Goal: Task Accomplishment & Management: Complete application form

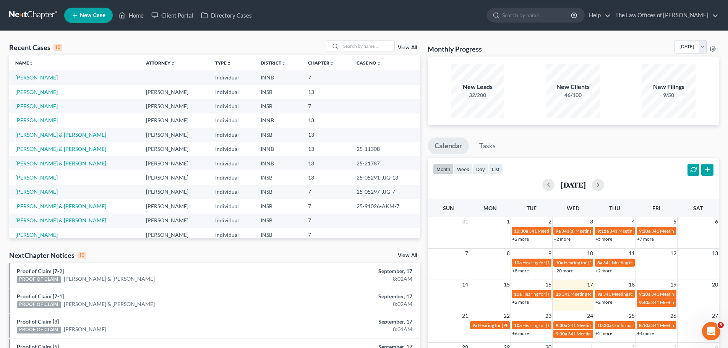
click at [223, 38] on div "Recent Cases 15 View All Name unfold_more expand_more expand_less Attorney unfo…" at bounding box center [364, 283] width 728 height 505
click at [84, 15] on span "New Case" at bounding box center [93, 16] width 26 height 6
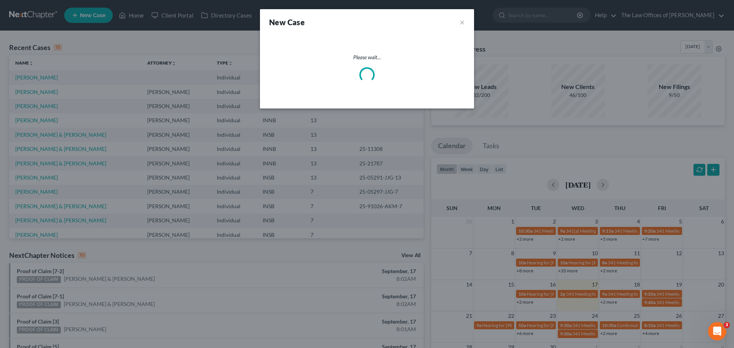
select select "28"
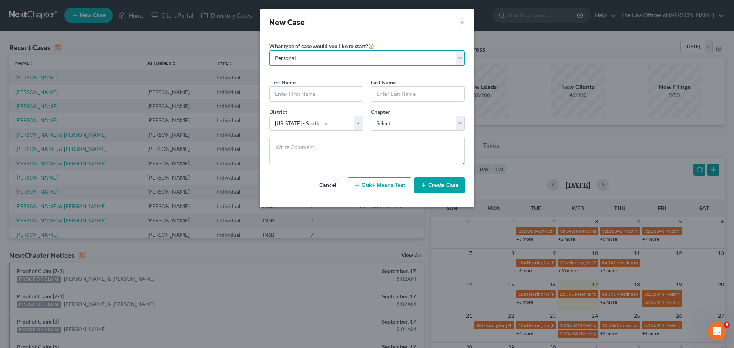
click at [318, 59] on select "Personal Business" at bounding box center [367, 57] width 196 height 15
click at [269, 50] on select "Personal Business" at bounding box center [367, 57] width 196 height 15
click at [309, 93] on input "text" at bounding box center [316, 94] width 93 height 15
type input "[PERSON_NAME]"
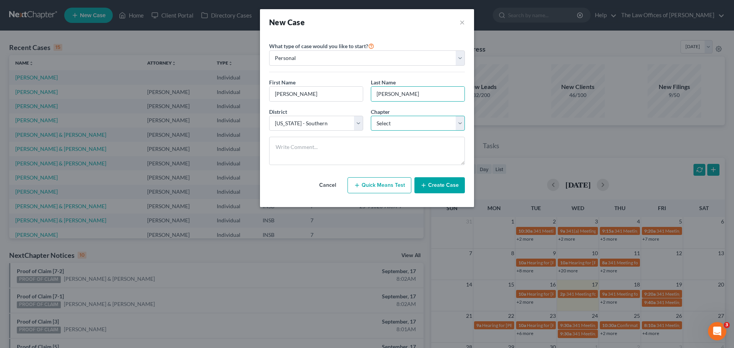
click at [395, 124] on select "Select 7 11 12 13" at bounding box center [418, 123] width 94 height 15
select select "0"
click at [371, 116] on select "Select 7 11 12 13" at bounding box center [418, 123] width 94 height 15
click at [447, 187] on button "Create Case" at bounding box center [439, 185] width 50 height 16
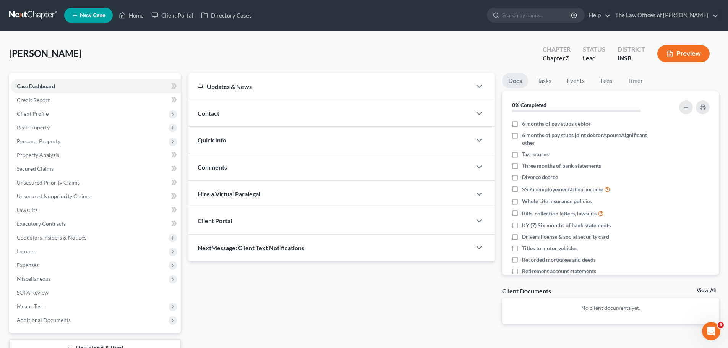
click at [247, 143] on div "Quick Info" at bounding box center [330, 140] width 283 height 26
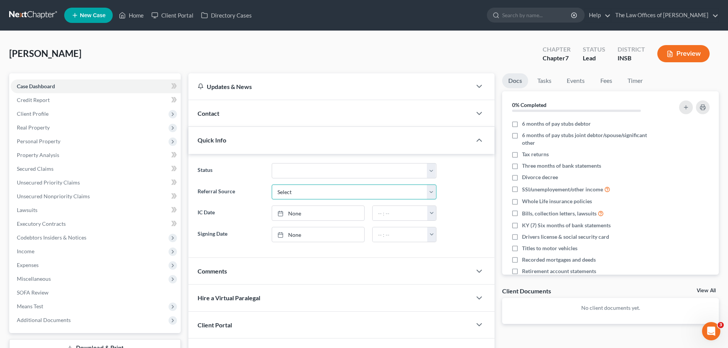
click at [290, 193] on select "Select Word Of Mouth Previous Clients Direct Mail Website Google Search Modern …" at bounding box center [354, 192] width 165 height 15
click at [309, 168] on select "Confirmed Discharged Dismissed Filed In Progress Means Test Objection to Confir…" at bounding box center [354, 170] width 165 height 15
select select "5"
click at [272, 163] on select "Confirmed Discharged Dismissed Filed In Progress Means Test Objection to Confir…" at bounding box center [354, 170] width 165 height 15
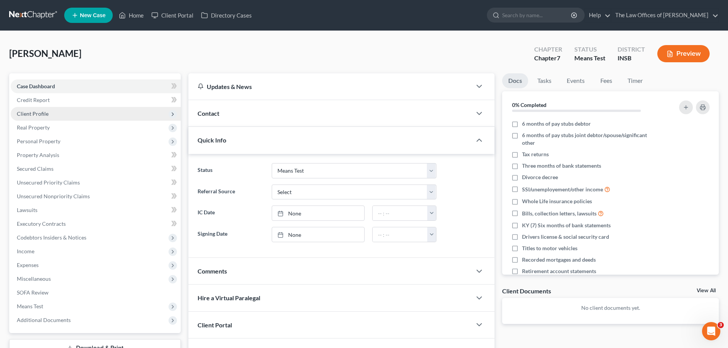
click at [133, 120] on span "Client Profile" at bounding box center [96, 114] width 170 height 14
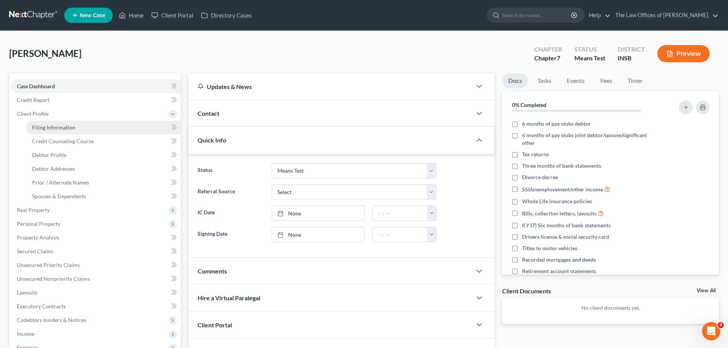
click at [121, 131] on link "Filing Information" at bounding box center [103, 128] width 155 height 14
select select "1"
select select "0"
select select "28"
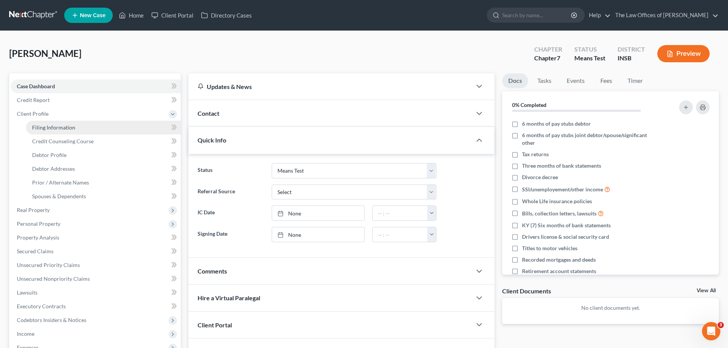
select select "15"
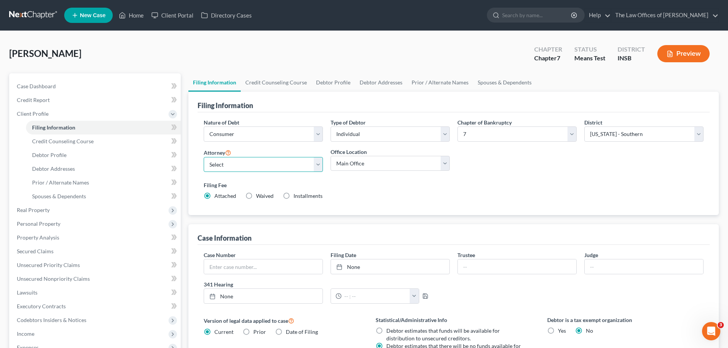
click at [278, 163] on select "Select [PERSON_NAME] - INSB [PERSON_NAME] - INSB [PERSON_NAME] [PERSON_NAME] - …" at bounding box center [263, 164] width 119 height 15
select select "1"
click at [204, 157] on select "Select [PERSON_NAME] - INSB [PERSON_NAME] - INSB [PERSON_NAME] [PERSON_NAME] - …" at bounding box center [263, 164] width 119 height 15
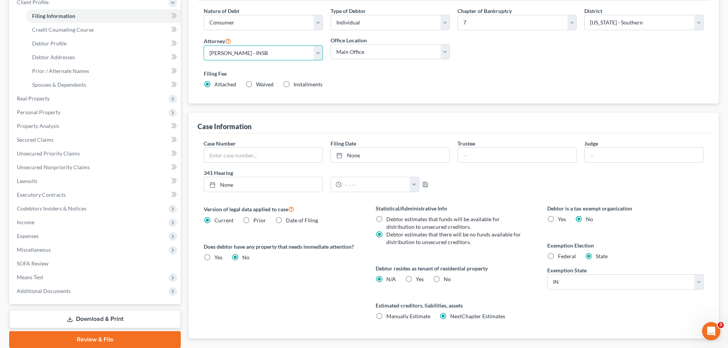
scroll to position [115, 0]
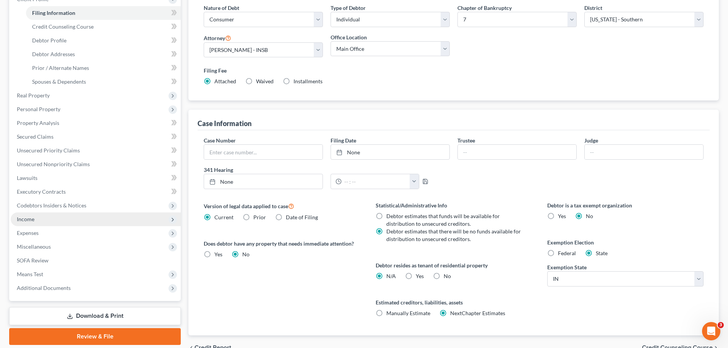
click at [79, 225] on span "Income" at bounding box center [96, 220] width 170 height 14
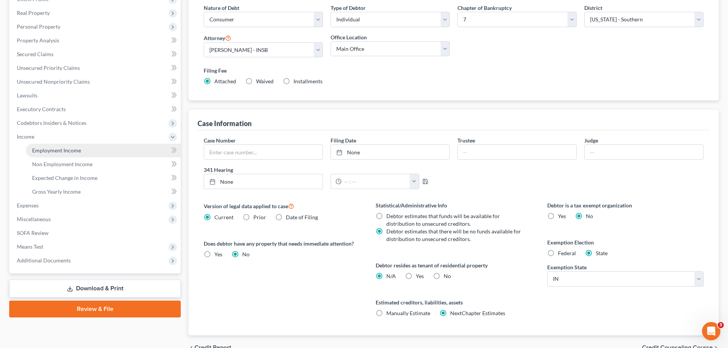
click at [69, 152] on span "Employment Income" at bounding box center [56, 150] width 49 height 7
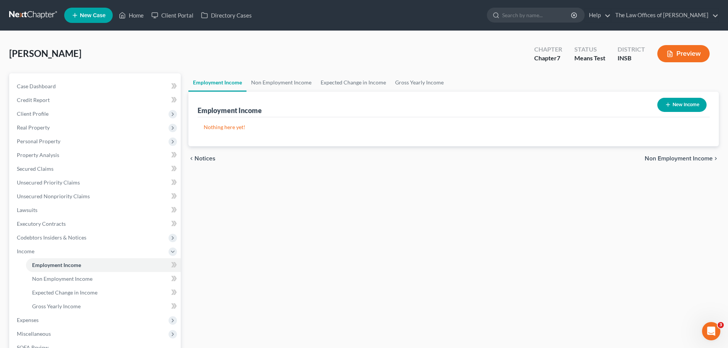
click at [692, 101] on button "New Income" at bounding box center [682, 105] width 49 height 14
select select "0"
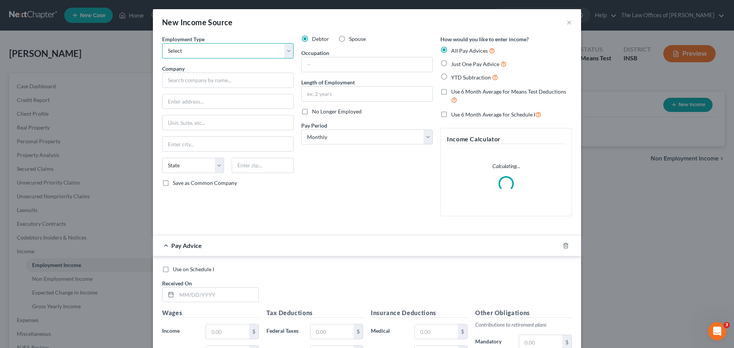
click at [259, 51] on select "Select Full or [DEMOGRAPHIC_DATA] Employment Self Employment" at bounding box center [228, 50] width 132 height 15
select select "0"
click at [162, 43] on select "Select Full or [DEMOGRAPHIC_DATA] Employment Self Employment" at bounding box center [228, 50] width 132 height 15
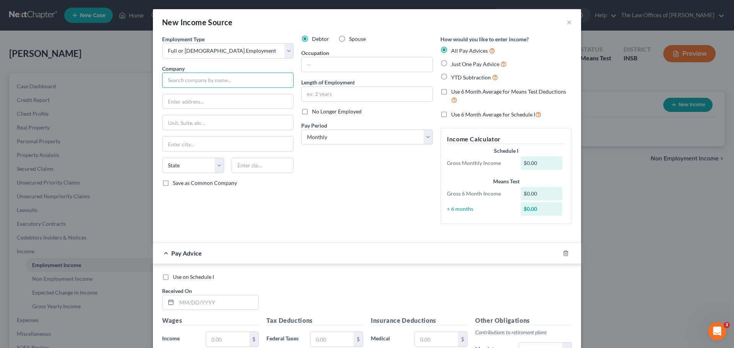
click at [185, 79] on input "text" at bounding box center [228, 80] width 132 height 15
type input "Oasis Dementia Care, Inc."
click at [229, 101] on input "text" at bounding box center [228, 101] width 131 height 15
click at [451, 92] on label "Use 6 Month Average for Means Test Deductions" at bounding box center [511, 96] width 121 height 16
click at [454, 92] on input "Use 6 Month Average for Means Test Deductions" at bounding box center [456, 90] width 5 height 5
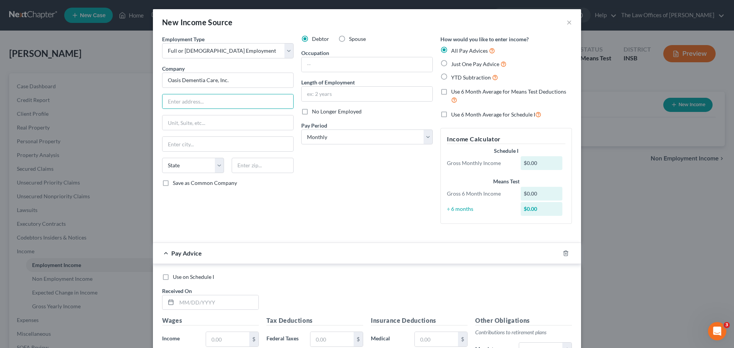
checkbox input "true"
click at [338, 137] on select "Select Monthly Twice Monthly Every Other Week Weekly" at bounding box center [367, 137] width 132 height 15
select select "3"
click at [301, 130] on select "Select Monthly Twice Monthly Every Other Week Weekly" at bounding box center [367, 137] width 132 height 15
click at [197, 104] on input "text" at bounding box center [228, 101] width 131 height 15
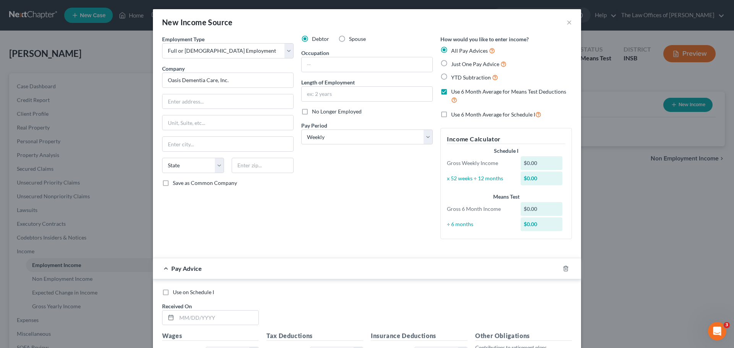
click at [355, 230] on div "Debtor Spouse Occupation Length of Employment No Longer Employed Pay Period * S…" at bounding box center [366, 140] width 139 height 210
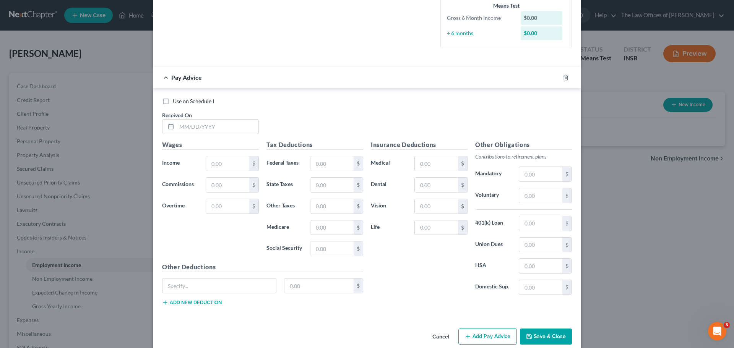
scroll to position [203, 0]
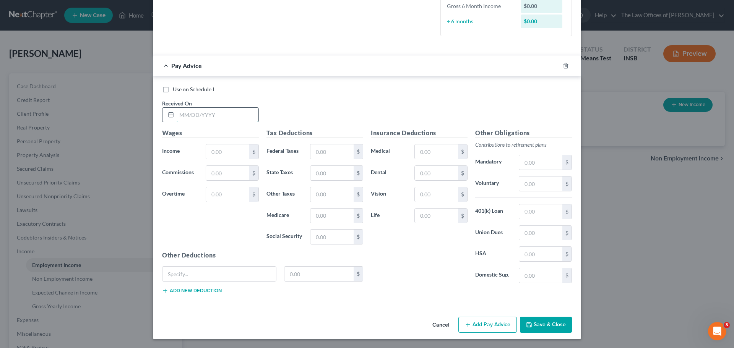
click at [189, 111] on input "text" at bounding box center [218, 115] width 82 height 15
type input "[DATE]"
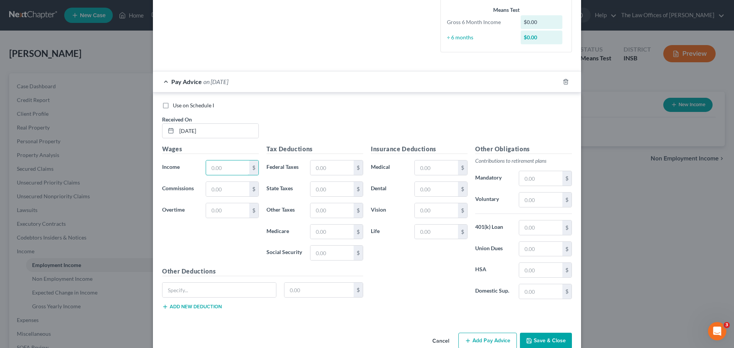
scroll to position [12, 0]
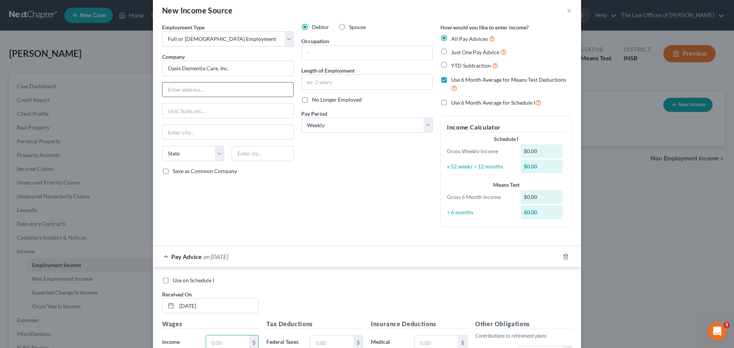
click at [198, 91] on input "text" at bounding box center [228, 90] width 131 height 15
click at [193, 92] on input "text" at bounding box center [228, 90] width 131 height 15
type input "[STREET_ADDRESS][US_STATE]"
type input "47714"
type input "[GEOGRAPHIC_DATA]"
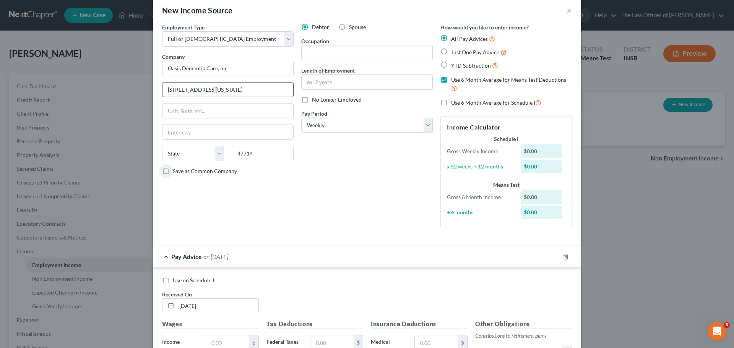
select select "15"
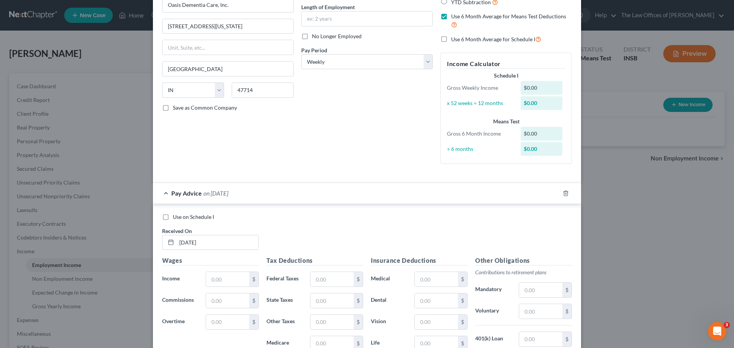
scroll to position [203, 0]
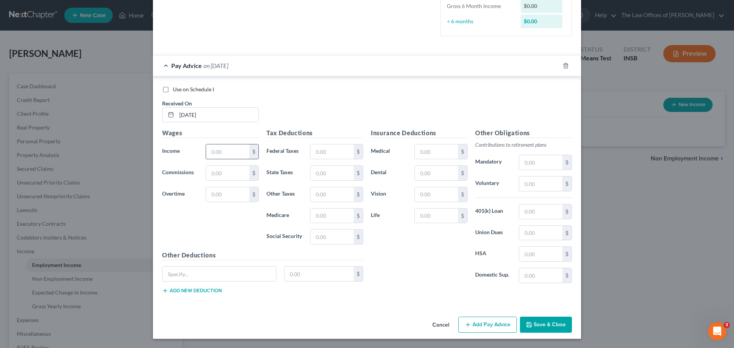
click at [209, 148] on input "text" at bounding box center [227, 152] width 43 height 15
type input "140.00"
click at [335, 155] on input "text" at bounding box center [331, 152] width 43 height 15
click at [326, 153] on input "text" at bounding box center [331, 152] width 43 height 15
type input "1.82"
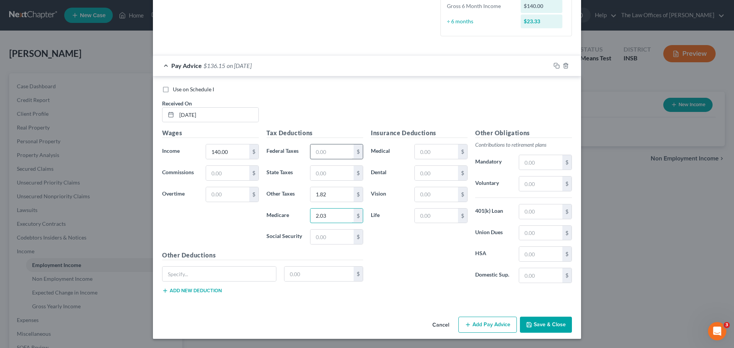
type input "2.03"
type input "8.70"
click at [238, 153] on input "140.00" at bounding box center [227, 152] width 43 height 15
type input "140.28"
drag, startPoint x: 321, startPoint y: 151, endPoint x: 326, endPoint y: 159, distance: 10.0
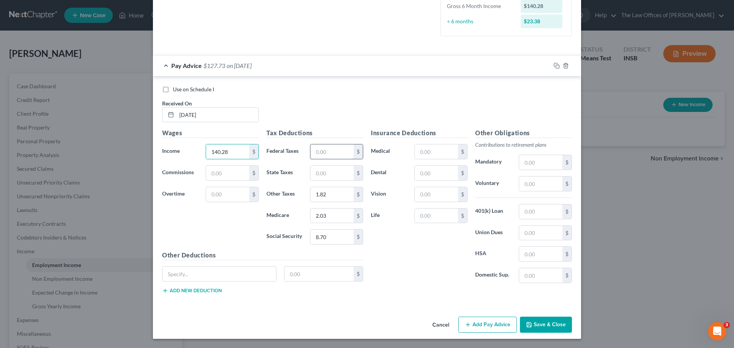
click at [321, 151] on input "text" at bounding box center [331, 152] width 43 height 15
click at [315, 173] on input "text" at bounding box center [331, 173] width 43 height 15
click at [319, 193] on input "1.82" at bounding box center [331, 194] width 43 height 15
type input "7"
type input "1.75"
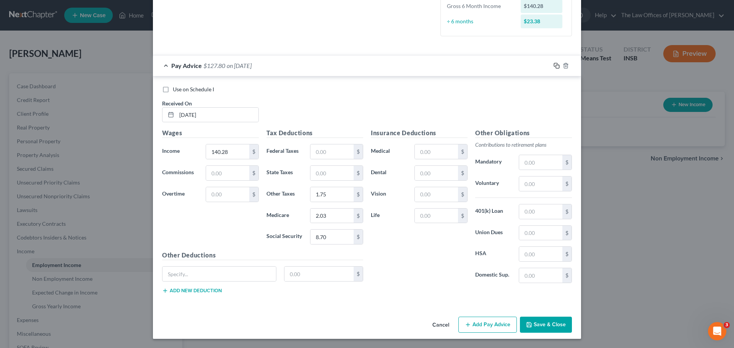
click at [554, 66] on icon "button" at bounding box center [557, 66] width 6 height 6
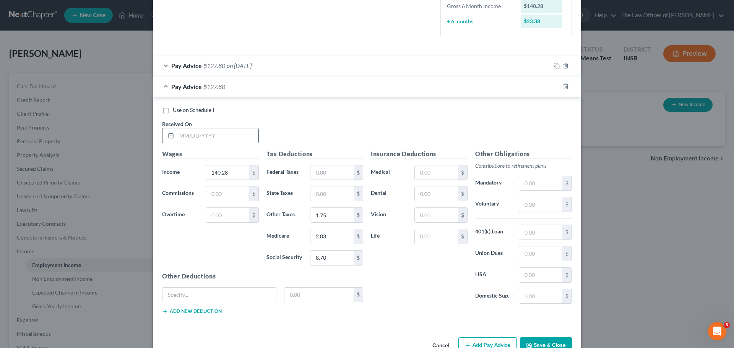
click at [180, 132] on input "text" at bounding box center [218, 135] width 82 height 15
type input "[DATE]"
type input "576.10"
type input "13.93"
type input "7.20"
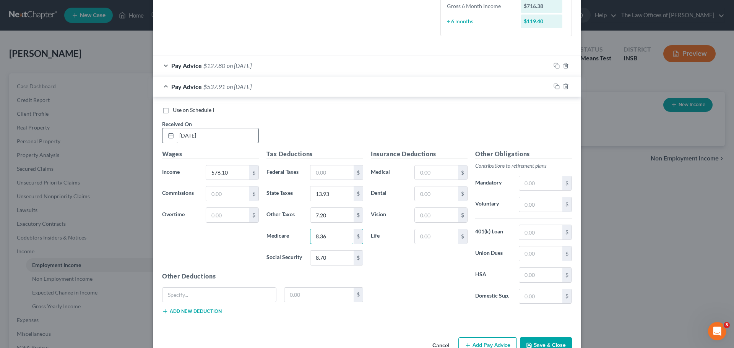
type input "8.36"
type input "35.72"
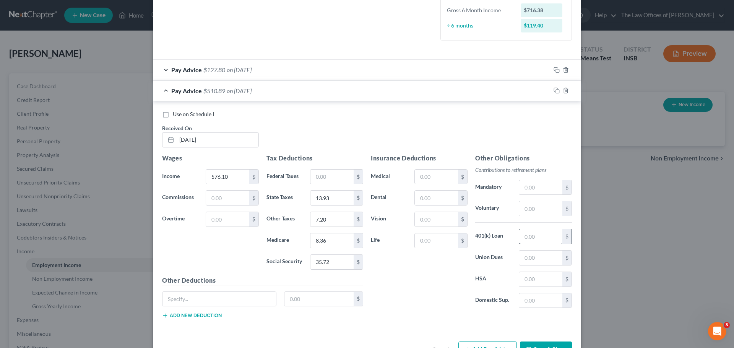
scroll to position [224, 0]
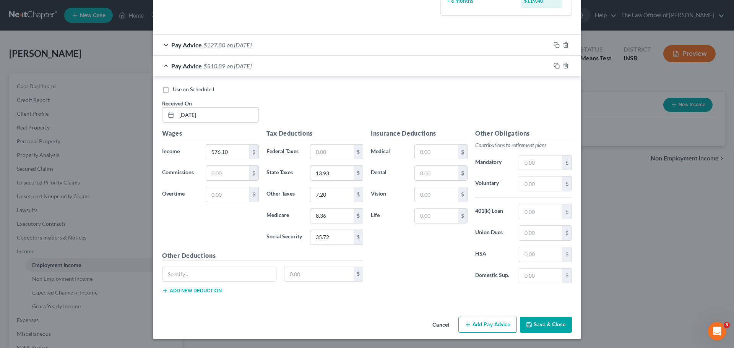
click at [554, 66] on icon "button" at bounding box center [557, 66] width 6 height 6
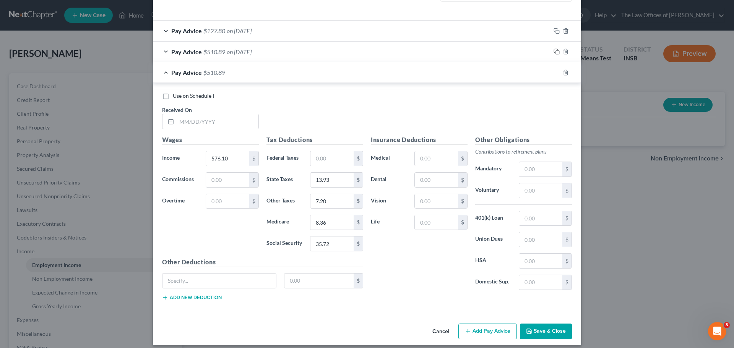
scroll to position [244, 0]
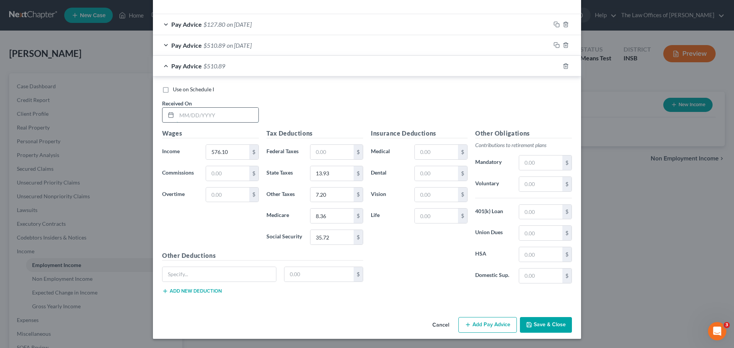
click at [180, 115] on input "text" at bounding box center [218, 115] width 82 height 15
type input "[DATE]"
click at [231, 148] on input "576.10" at bounding box center [227, 152] width 43 height 15
click at [240, 155] on input "576.10" at bounding box center [227, 152] width 43 height 15
drag, startPoint x: 240, startPoint y: 155, endPoint x: 201, endPoint y: 154, distance: 39.0
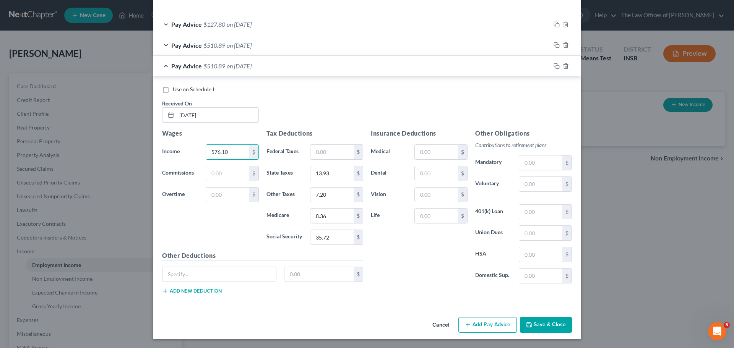
click at [202, 154] on div "576.10 $" at bounding box center [232, 152] width 61 height 15
type input "493.22"
click at [333, 169] on input "13.93" at bounding box center [331, 173] width 43 height 15
type input "11.20"
type input "1"
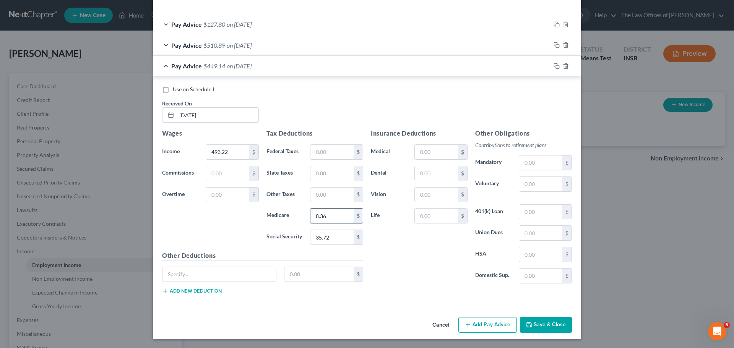
click at [330, 215] on input "8.36" at bounding box center [331, 216] width 43 height 15
click at [334, 240] on input "35.72" at bounding box center [331, 237] width 43 height 15
click at [331, 154] on input "text" at bounding box center [331, 152] width 43 height 15
type input "2"
type input "11.20"
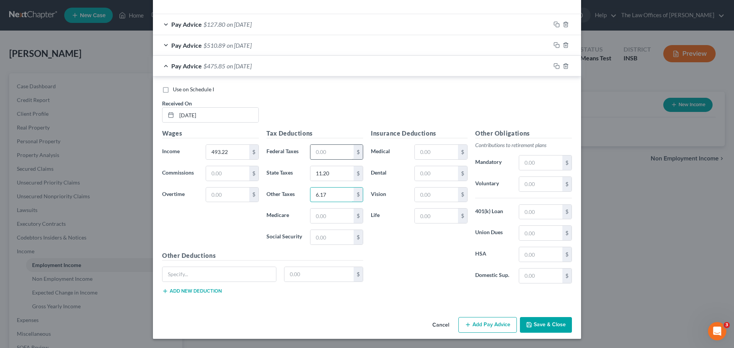
type input "6.17"
type input "7.15"
type input "30.58"
click at [546, 322] on button "Save & Close" at bounding box center [546, 325] width 52 height 16
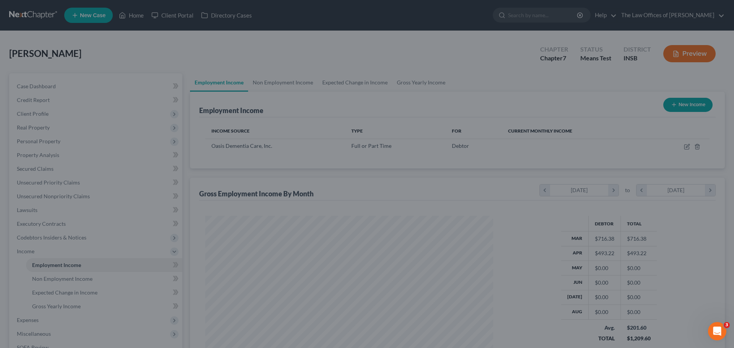
scroll to position [143, 301]
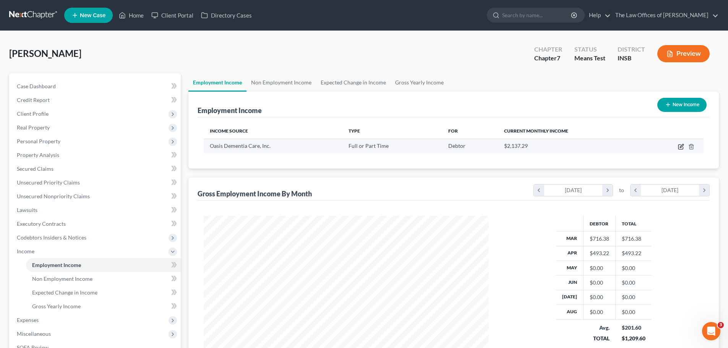
click at [680, 148] on icon "button" at bounding box center [681, 147] width 6 height 6
select select "0"
select select "15"
select select "3"
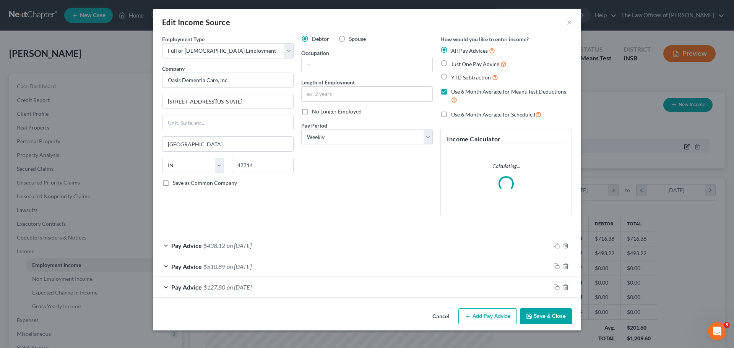
scroll to position [144, 303]
drag, startPoint x: 180, startPoint y: 104, endPoint x: 51, endPoint y: 83, distance: 130.1
click at [51, 83] on div "Edit Income Source × Employment Type * Select Full or [DEMOGRAPHIC_DATA] Employ…" at bounding box center [367, 174] width 734 height 348
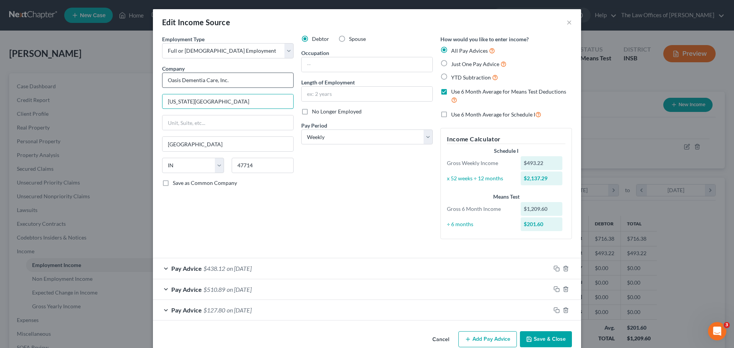
type input "[US_STATE][GEOGRAPHIC_DATA]"
click at [166, 80] on input "Oasis Dementia Care, Inc." at bounding box center [228, 80] width 132 height 15
type input "1325 Oasis Dementia Care, Inc."
drag, startPoint x: 219, startPoint y: 104, endPoint x: 161, endPoint y: 103, distance: 57.7
click at [163, 103] on input "[US_STATE][GEOGRAPHIC_DATA]" at bounding box center [228, 101] width 131 height 15
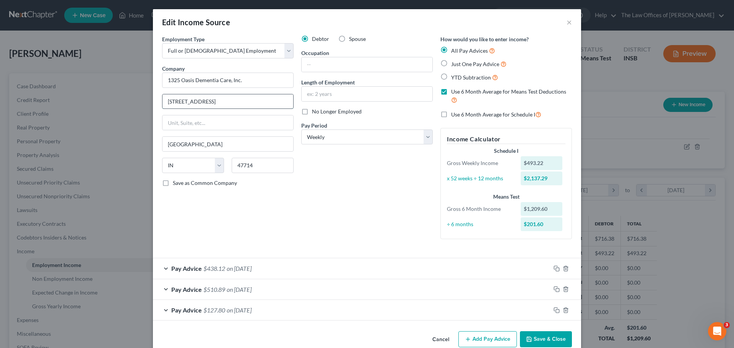
click at [190, 101] on input "[STREET_ADDRESS]" at bounding box center [228, 101] width 131 height 15
type input "[STREET_ADDRESS]"
click at [275, 170] on input "47714" at bounding box center [263, 165] width 62 height 15
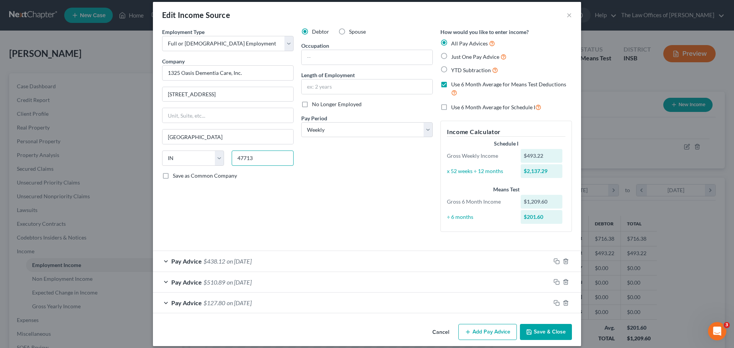
scroll to position [15, 0]
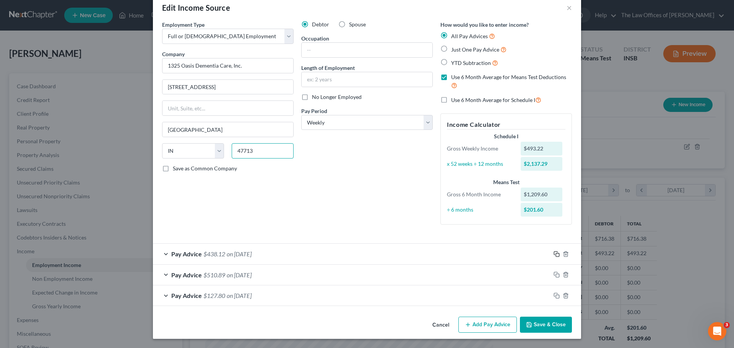
type input "47713"
click at [554, 255] on icon "button" at bounding box center [557, 254] width 6 height 6
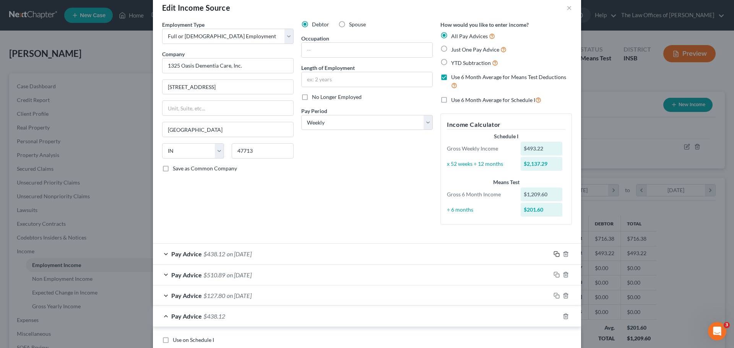
scroll to position [244, 0]
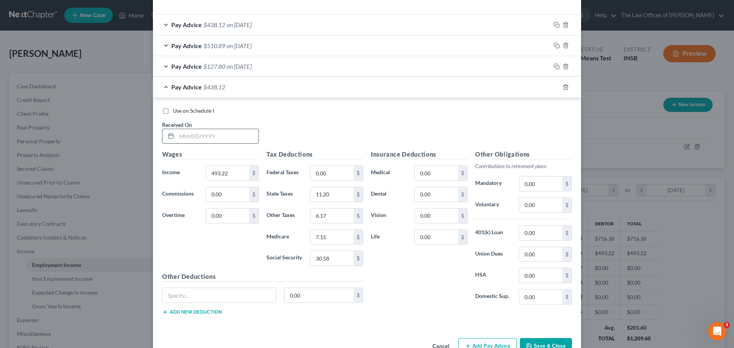
click at [181, 136] on input "text" at bounding box center [218, 136] width 82 height 15
click at [296, 120] on div "Use on Schedule I Received On *" at bounding box center [367, 128] width 418 height 43
click at [181, 141] on input "text" at bounding box center [218, 136] width 82 height 15
click at [178, 136] on input "text" at bounding box center [218, 136] width 82 height 15
type input "[DATE]"
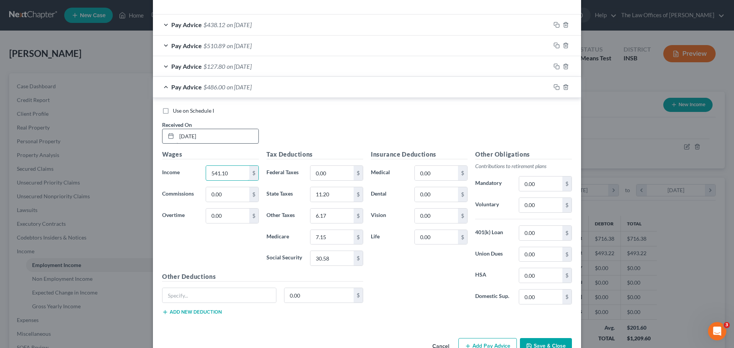
type input "541.10"
type input "12.78"
type input "6.76"
type input "7.85"
type input "33.54"
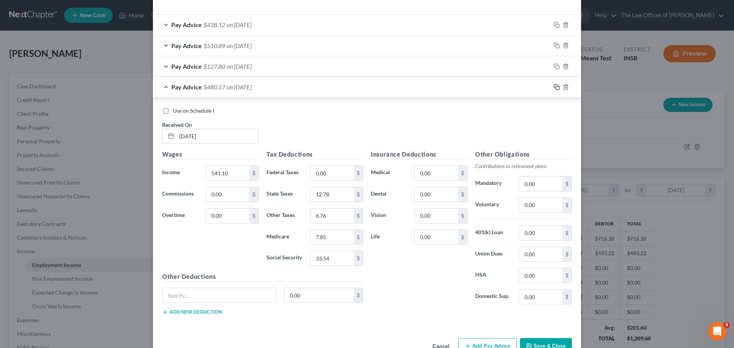
drag, startPoint x: 553, startPoint y: 86, endPoint x: 541, endPoint y: 89, distance: 12.5
click at [554, 86] on icon "button" at bounding box center [557, 87] width 6 height 6
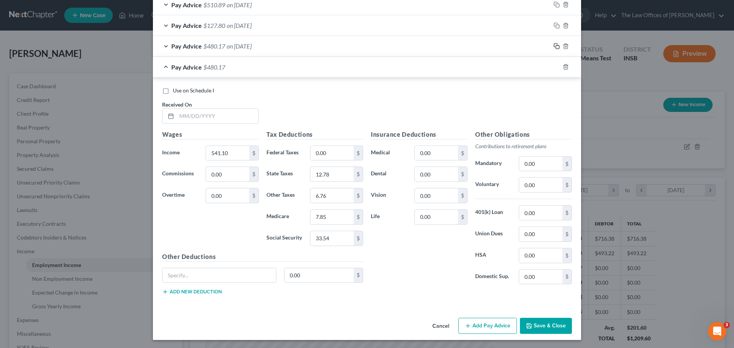
scroll to position [286, 0]
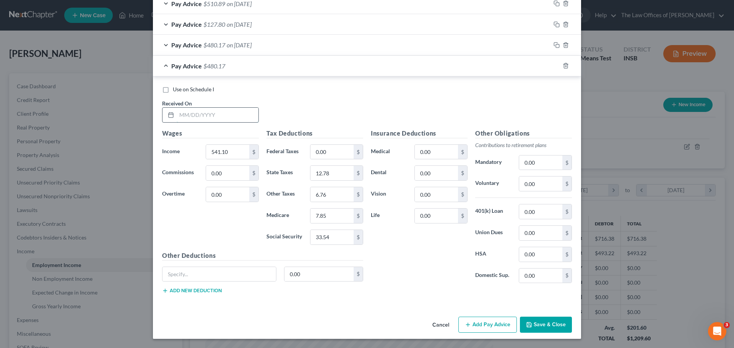
click at [184, 117] on input "text" at bounding box center [218, 115] width 82 height 15
type input "[DATE]"
type input "100.24"
type input "1.25"
type input "1.45"
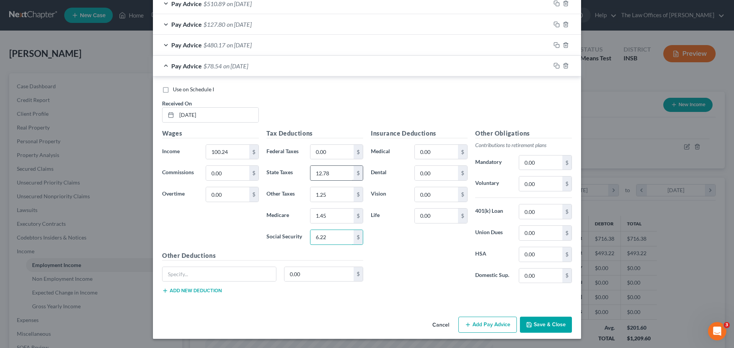
type input "6.22"
drag, startPoint x: 554, startPoint y: 65, endPoint x: 459, endPoint y: 63, distance: 94.5
click at [554, 65] on icon "button" at bounding box center [557, 66] width 6 height 6
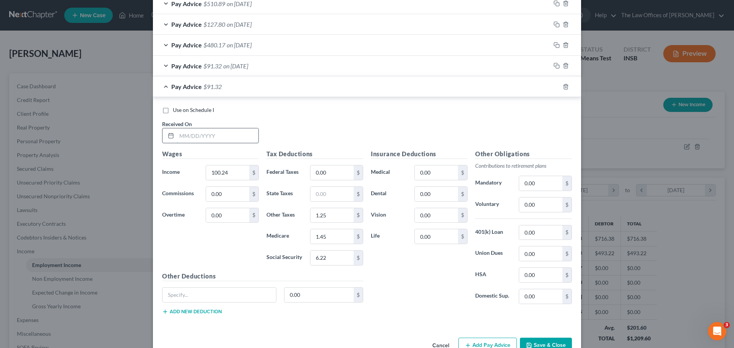
click at [177, 137] on input "text" at bounding box center [218, 135] width 82 height 15
type input "[DATE]"
type input "433.86"
type input "9.24"
type input "5.42"
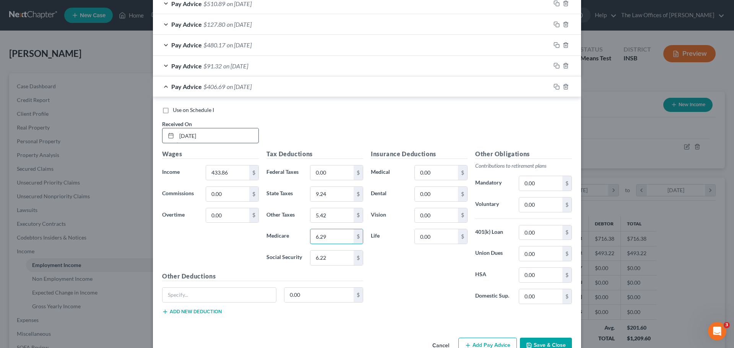
type input "6.29"
type input "26.90"
click at [555, 87] on icon "button" at bounding box center [557, 87] width 6 height 6
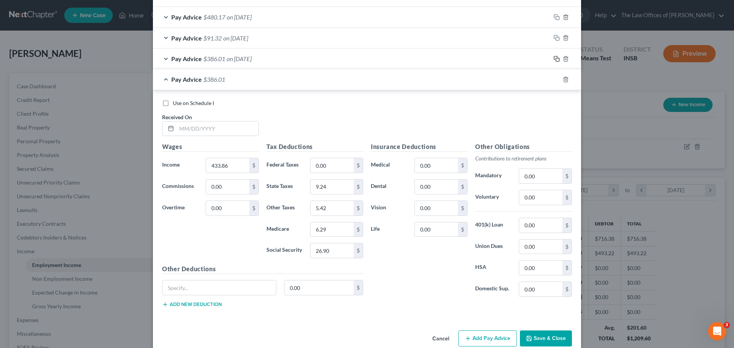
scroll to position [328, 0]
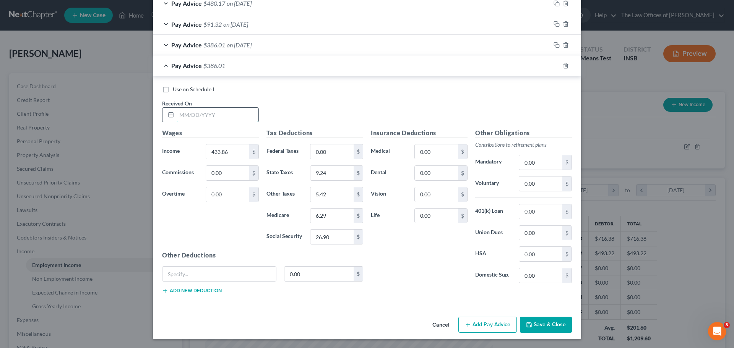
click at [180, 114] on input "text" at bounding box center [218, 115] width 82 height 15
type input "[DATE]"
type input "630.56"
type input "15.73"
type input "7.88"
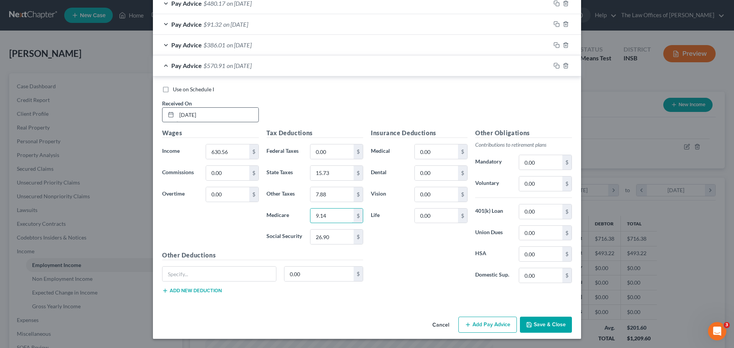
type input "9.14"
type input "39.09"
drag, startPoint x: 553, startPoint y: 67, endPoint x: 441, endPoint y: 66, distance: 112.4
click at [556, 67] on rect "button" at bounding box center [557, 66] width 3 height 3
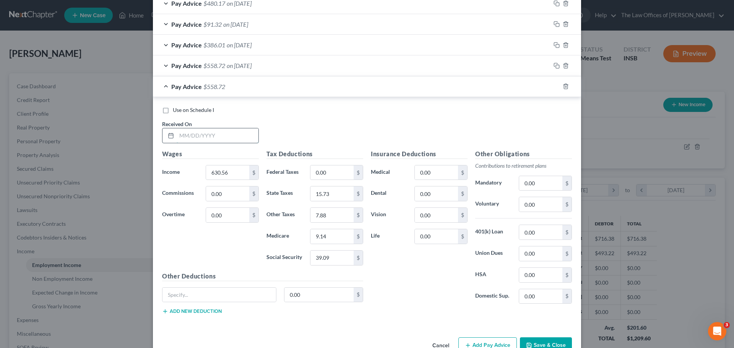
click at [180, 138] on input "text" at bounding box center [218, 135] width 82 height 15
type input "[DATE]"
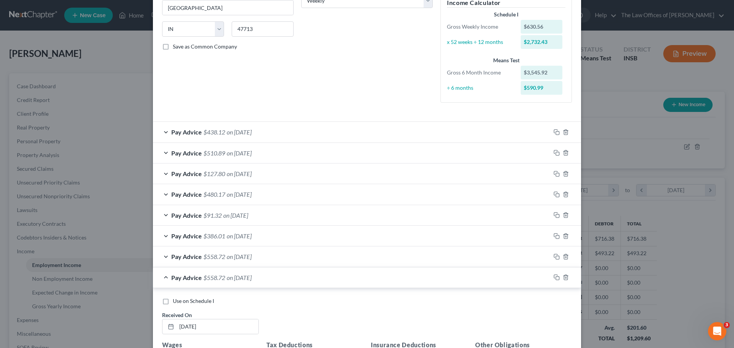
scroll to position [0, 0]
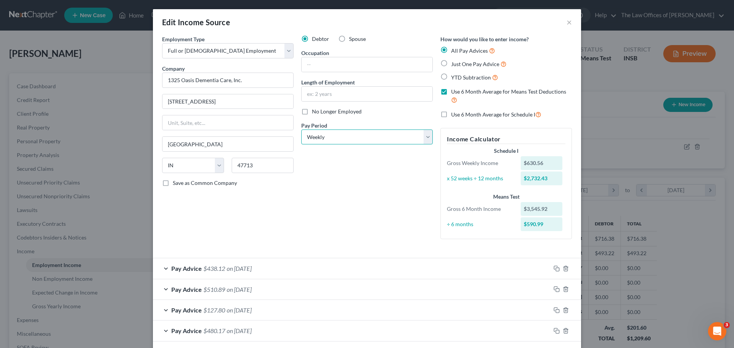
click at [379, 135] on select "Select Monthly Twice Monthly Every Other Week Weekly" at bounding box center [367, 137] width 132 height 15
select select "2"
click at [301, 130] on select "Select Monthly Twice Monthly Every Other Week Weekly" at bounding box center [367, 137] width 132 height 15
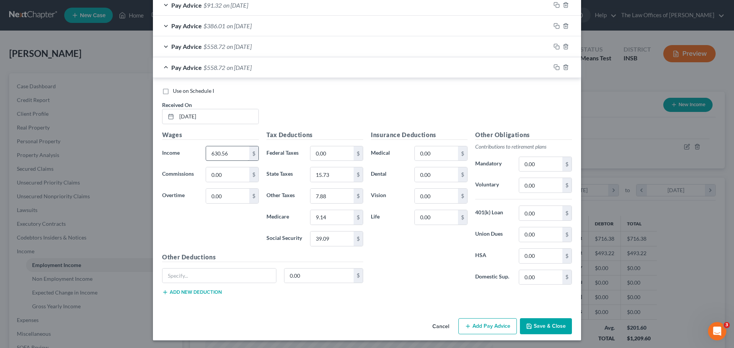
scroll to position [350, 0]
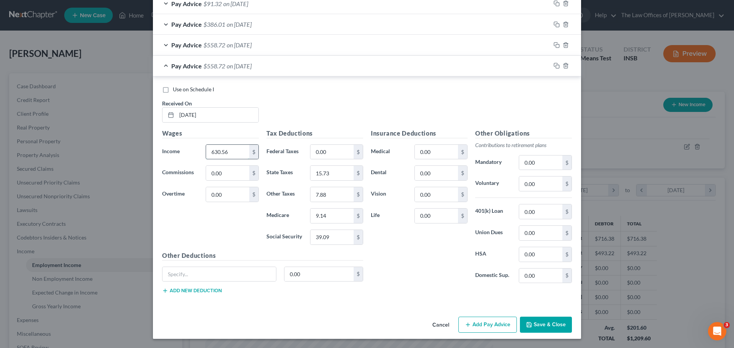
click at [228, 151] on input "630.56" at bounding box center [227, 152] width 43 height 15
type input "354.06"
type input "6.61"
type input "4.43"
type input "5.14"
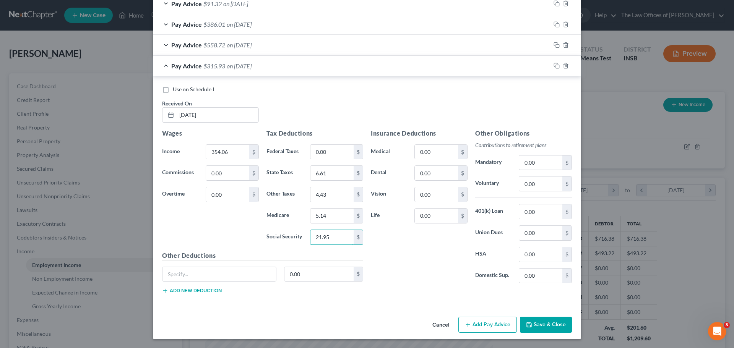
type input "21.95"
drag, startPoint x: 555, startPoint y: 67, endPoint x: 440, endPoint y: 106, distance: 121.3
click at [555, 67] on icon "button" at bounding box center [557, 66] width 6 height 6
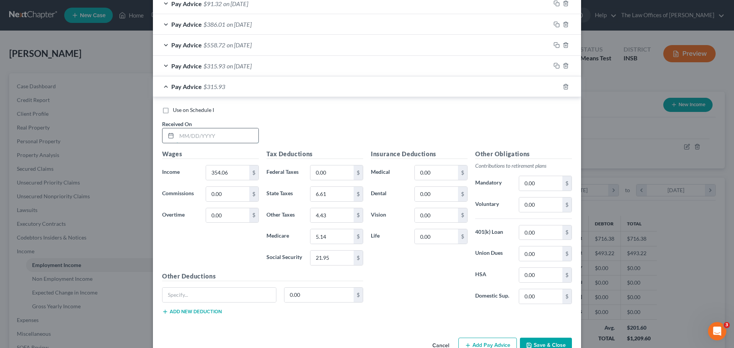
click at [183, 140] on input "text" at bounding box center [218, 135] width 82 height 15
type input "[DATE]"
type input "7"
type input "755.44"
type input "19.85"
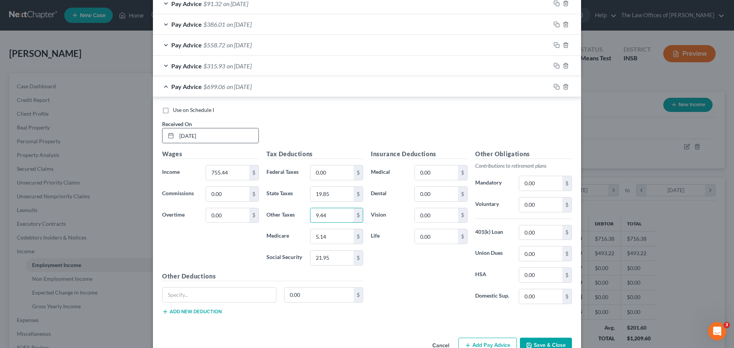
type input "9.44"
type input "10.95"
type input "46.84"
drag, startPoint x: 551, startPoint y: 85, endPoint x: 488, endPoint y: 164, distance: 101.2
click at [554, 85] on icon "button" at bounding box center [557, 87] width 6 height 6
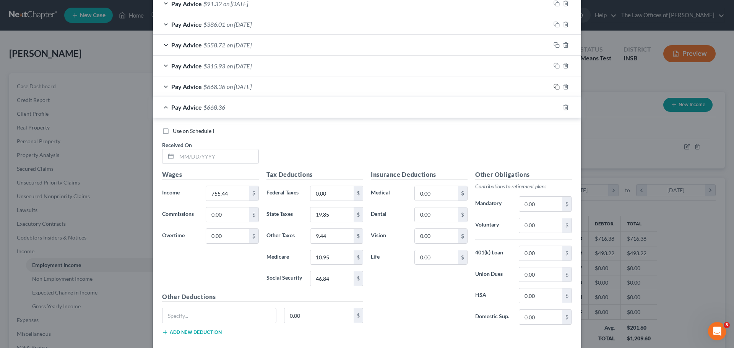
scroll to position [392, 0]
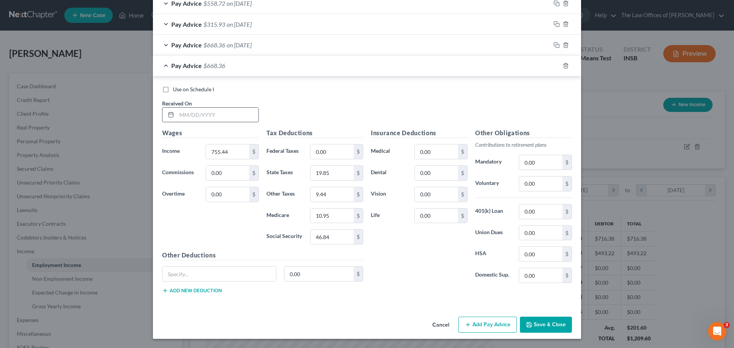
click at [182, 115] on input "text" at bounding box center [218, 115] width 82 height 15
type input "[DATE]"
type input "642.32"
type input "16.12"
type input "8.03"
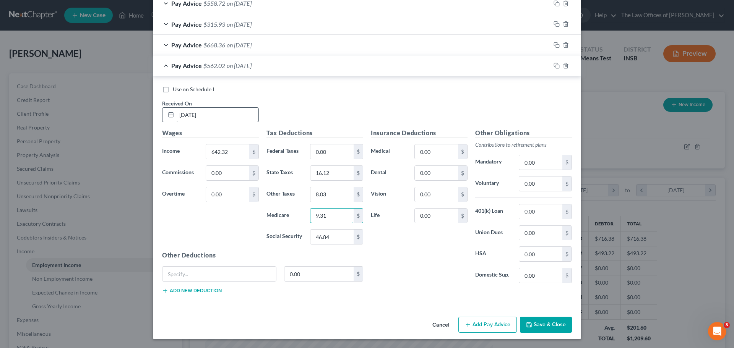
type input "9.31"
type input "39.83"
click at [554, 65] on icon "button" at bounding box center [557, 66] width 6 height 6
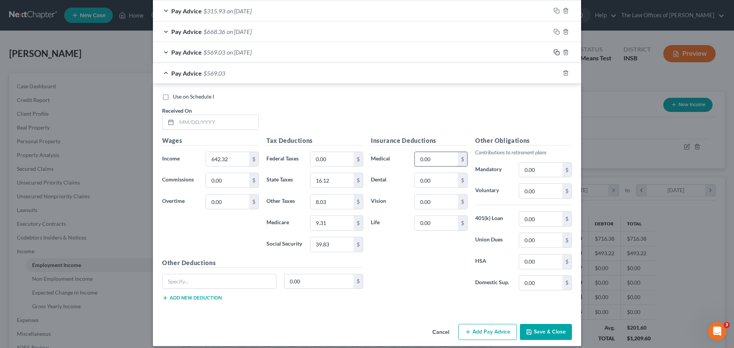
scroll to position [412, 0]
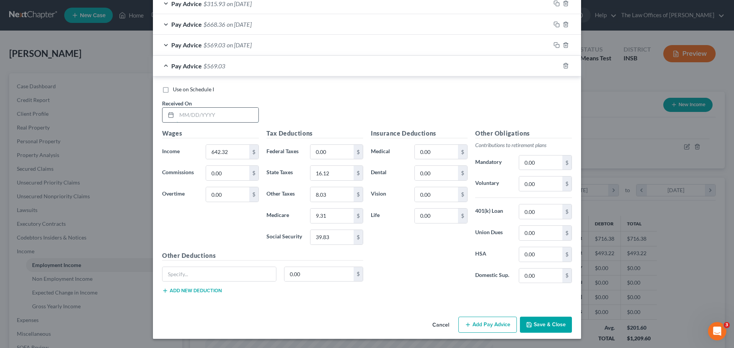
click at [183, 114] on input "text" at bounding box center [218, 115] width 82 height 15
type input "[DATE]"
type input "296.10"
type input "4.69"
type input "3.70"
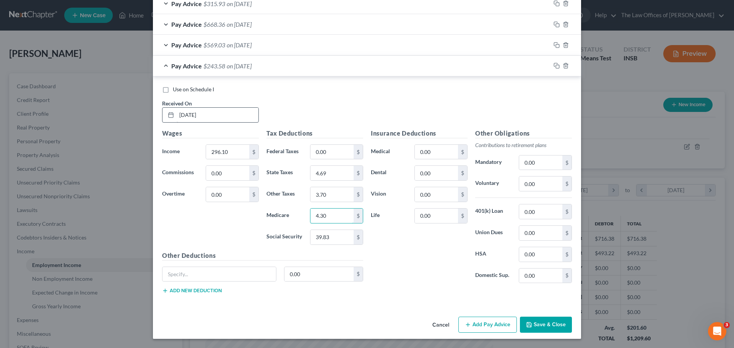
type input "4.30"
type input "18.35"
click at [556, 66] on icon "button" at bounding box center [557, 66] width 6 height 6
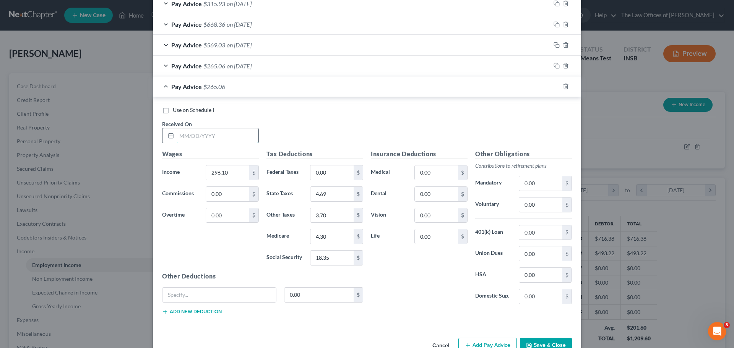
click at [181, 138] on input "text" at bounding box center [218, 135] width 82 height 15
type input "[DATE]"
type input "583.52"
type input "14.18"
type input "7.29"
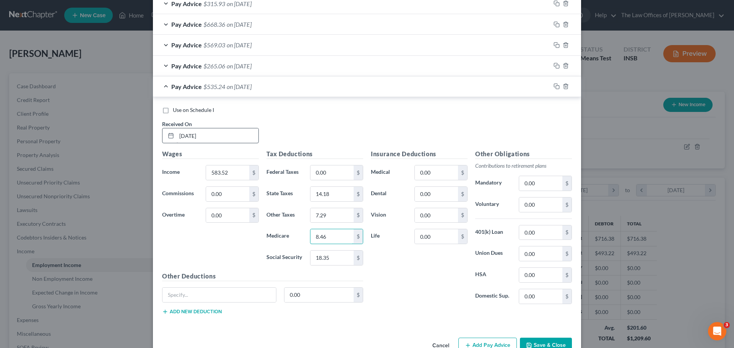
type input "8.46"
type input "36.18"
click at [556, 86] on rect "button" at bounding box center [557, 87] width 3 height 3
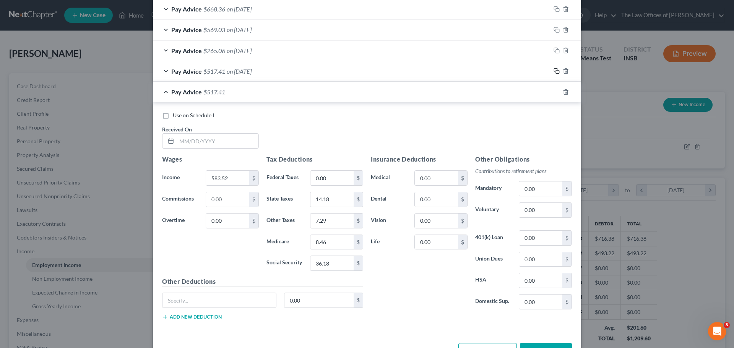
scroll to position [454, 0]
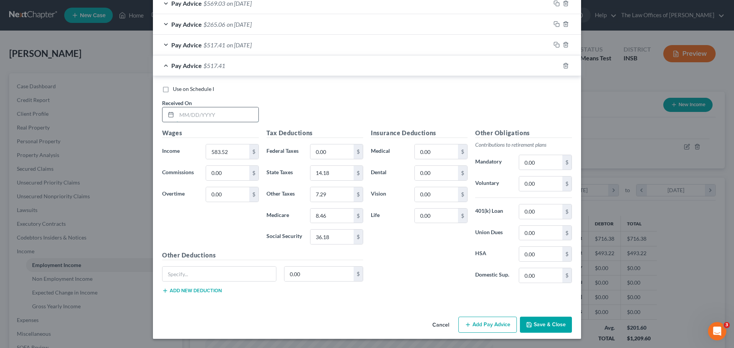
click at [184, 113] on input "text" at bounding box center [218, 114] width 82 height 15
type input "[DATE]"
type input "582.40"
type input "14.14"
type input "7.28"
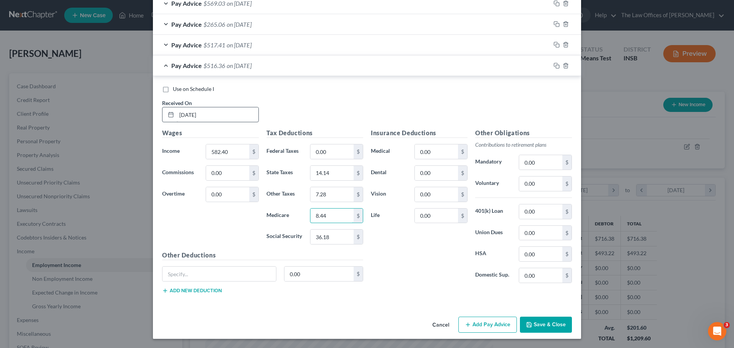
type input "8.44"
type input "36.11"
click at [554, 64] on icon "button" at bounding box center [557, 66] width 6 height 6
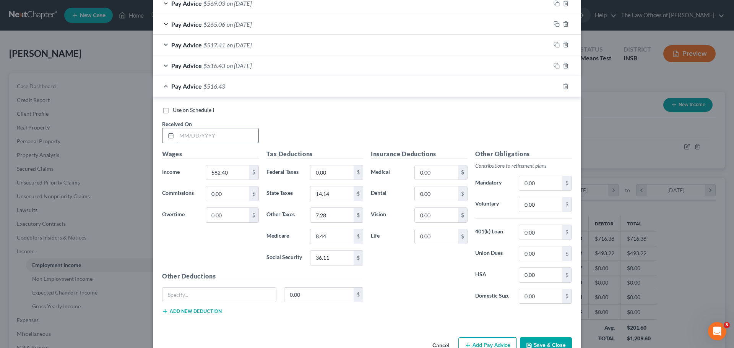
click at [177, 135] on input "text" at bounding box center [218, 135] width 82 height 15
type input "[DATE]"
type input "269.36"
type input "3.81"
type input "3.37"
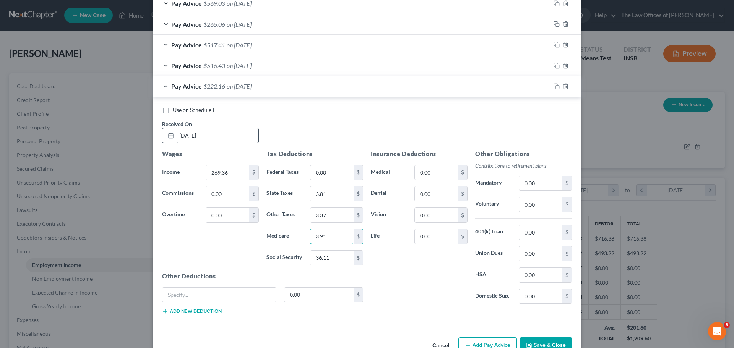
type input "3.91"
type input "16.70"
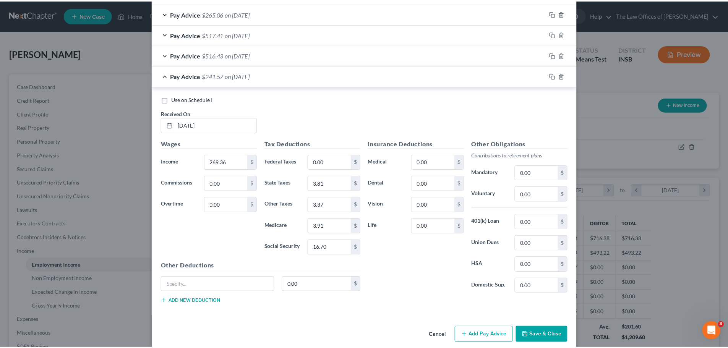
scroll to position [475, 0]
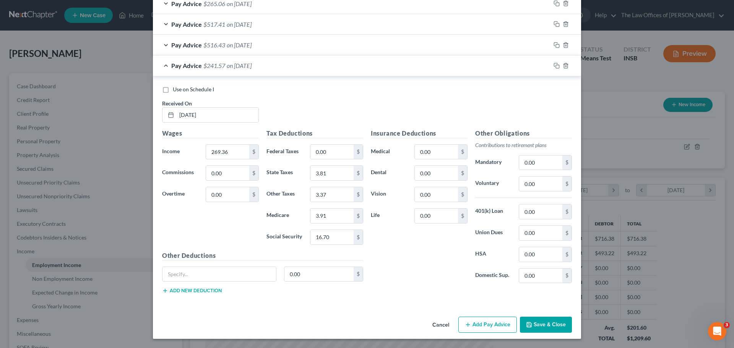
click at [548, 324] on button "Save & Close" at bounding box center [546, 325] width 52 height 16
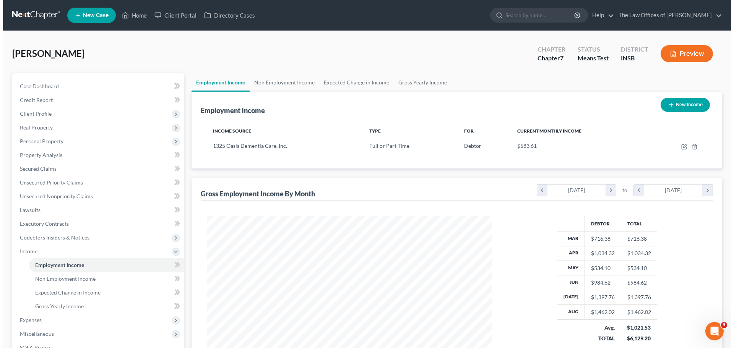
scroll to position [382214, 382056]
click at [695, 107] on button "New Income" at bounding box center [682, 105] width 49 height 14
select select "0"
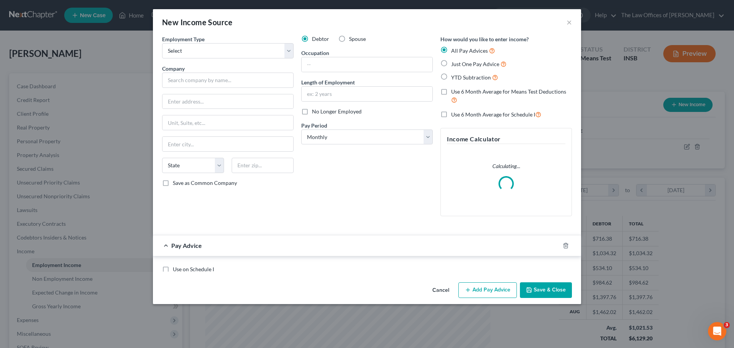
scroll to position [144, 303]
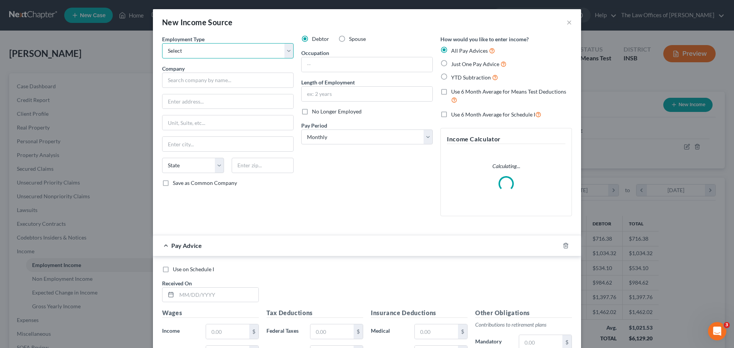
click at [207, 54] on select "Select Full or [DEMOGRAPHIC_DATA] Employment Self Employment" at bounding box center [228, 50] width 132 height 15
select select "0"
click at [162, 43] on select "Select Full or [DEMOGRAPHIC_DATA] Employment Self Employment" at bounding box center [228, 50] width 132 height 15
click at [228, 76] on input "text" at bounding box center [228, 80] width 132 height 15
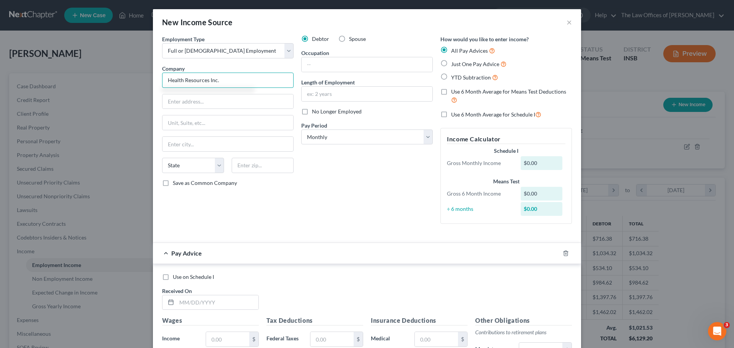
type input "Health Resources Inc."
type input "4"
type input "[STREET_ADDRESS][PERSON_NAME]"
type input "Suite 103A"
click at [190, 103] on input "[STREET_ADDRESS][PERSON_NAME]" at bounding box center [228, 101] width 131 height 15
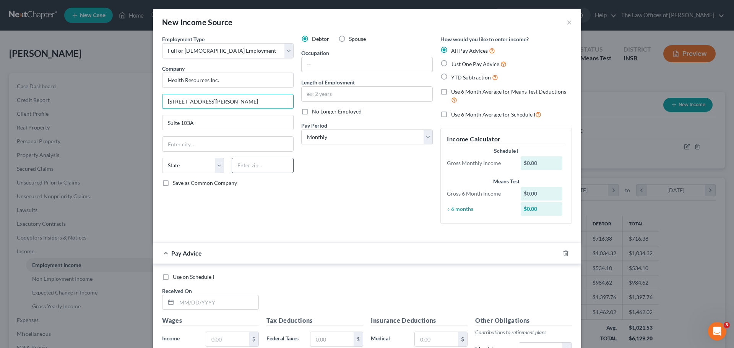
type input "[STREET_ADDRESS][PERSON_NAME]"
click at [245, 170] on input "text" at bounding box center [263, 165] width 62 height 15
type input "47715"
click at [451, 91] on label "Use 6 Month Average for Means Test Deductions" at bounding box center [511, 96] width 121 height 16
click at [454, 91] on input "Use 6 Month Average for Means Test Deductions" at bounding box center [456, 90] width 5 height 5
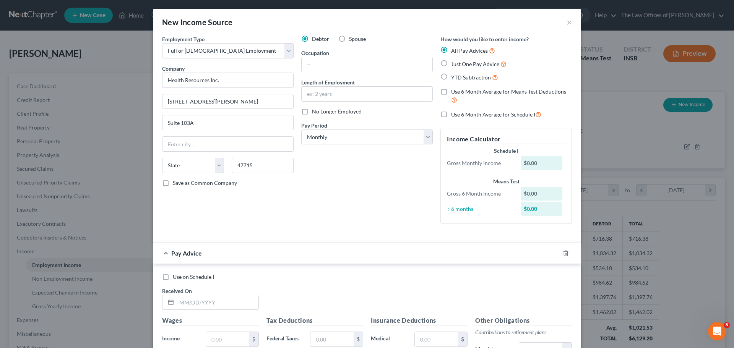
checkbox input "true"
type input "[GEOGRAPHIC_DATA]"
select select "15"
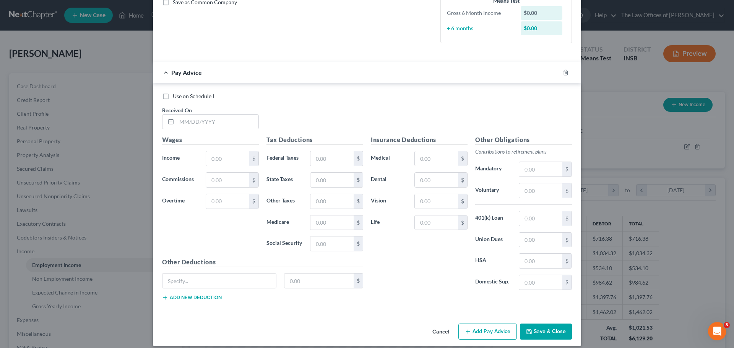
scroll to position [188, 0]
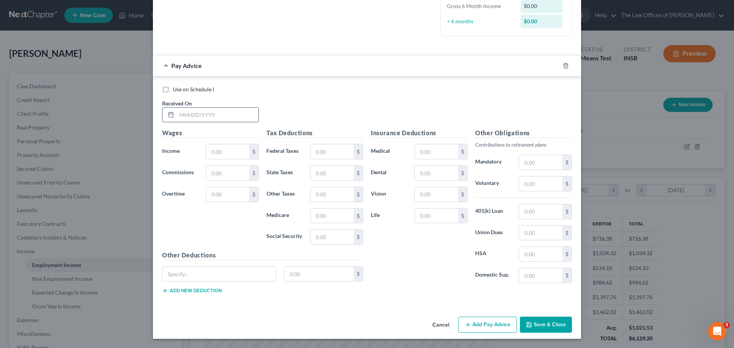
click at [184, 115] on input "text" at bounding box center [218, 115] width 82 height 15
click at [212, 115] on input "932.94" at bounding box center [218, 115] width 82 height 15
type input "9"
type input "[DATE]"
type input "932.94"
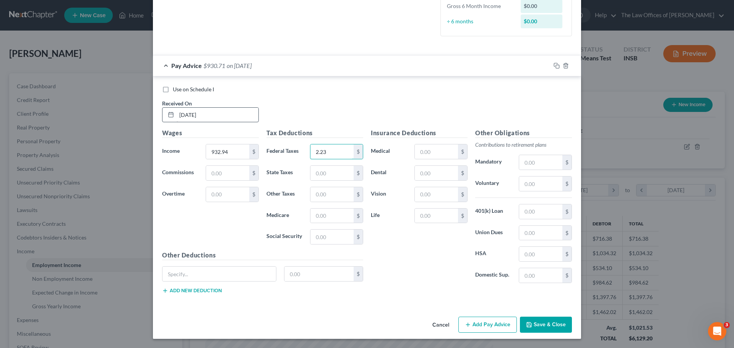
type input "2.23"
type input "22.02"
type input "11.10"
type input "12.87"
type input "55.04"
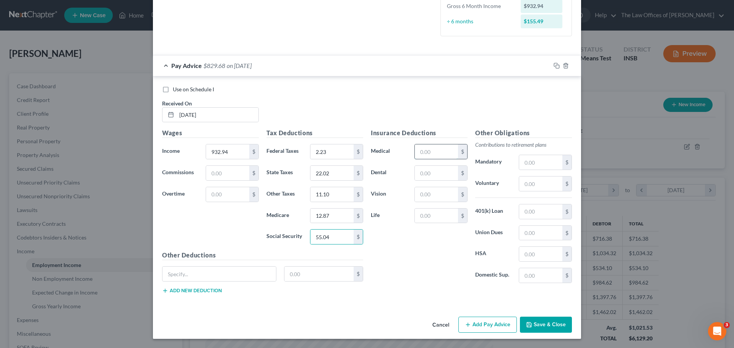
click at [445, 152] on input "text" at bounding box center [436, 152] width 43 height 15
type input "26.31"
type input "10.95"
type input "3.00"
type input "4.96"
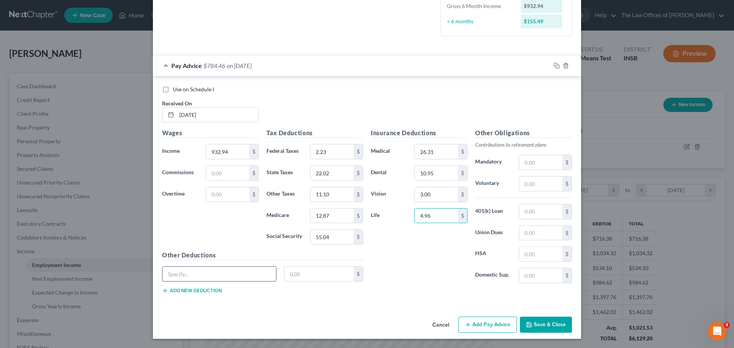
click at [223, 280] on input "text" at bounding box center [220, 274] width 114 height 15
type input "VOYA VB"
type input "22.08"
click at [210, 292] on button "Add new deduction" at bounding box center [192, 291] width 60 height 6
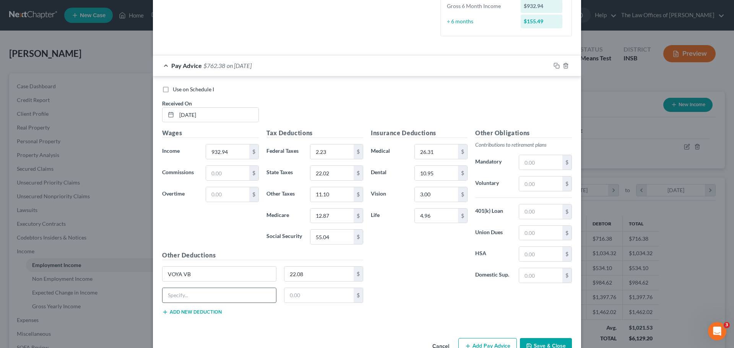
click at [210, 293] on input "text" at bounding box center [220, 295] width 114 height 15
click at [297, 297] on input "text" at bounding box center [319, 295] width 70 height 15
click at [185, 290] on input "STF" at bounding box center [220, 295] width 114 height 15
type input "STD"
click at [311, 300] on input "text" at bounding box center [319, 295] width 70 height 15
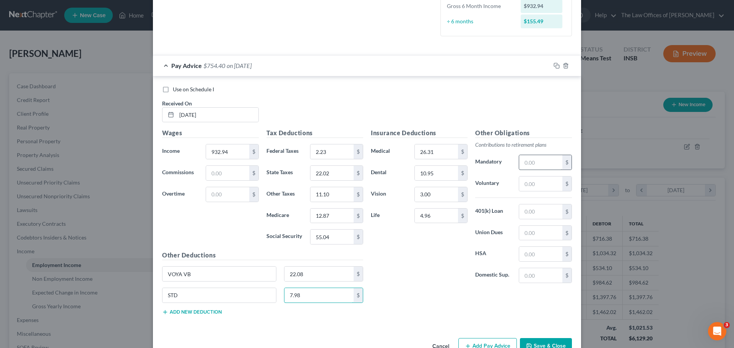
type input "7.98"
click at [546, 165] on input "text" at bounding box center [540, 162] width 43 height 15
type input "5.05"
click at [540, 187] on input "text" at bounding box center [540, 184] width 43 height 15
type input "22.08"
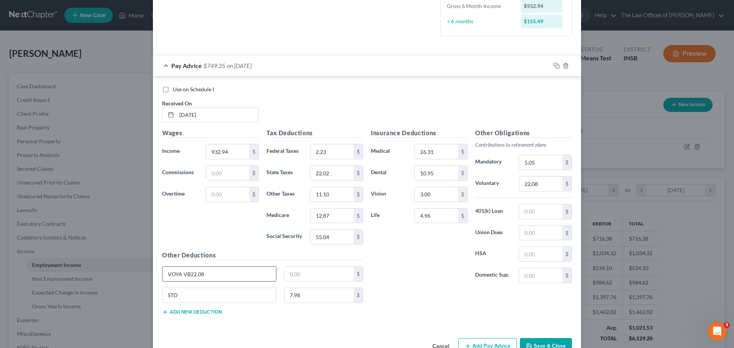
type input "VOYA VB"
drag, startPoint x: 206, startPoint y: 275, endPoint x: 119, endPoint y: 274, distance: 87.6
click at [119, 274] on div "New Income Source × Employment Type * Select Full or [DEMOGRAPHIC_DATA] Employm…" at bounding box center [367, 174] width 734 height 348
type input "STD"
click at [310, 279] on input "text" at bounding box center [319, 274] width 70 height 15
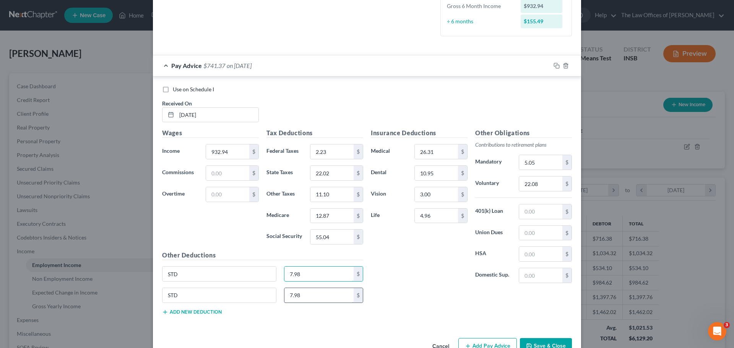
type input "7.98"
type input "STD"
drag, startPoint x: 194, startPoint y: 294, endPoint x: 107, endPoint y: 288, distance: 87.4
click at [107, 288] on div "New Income Source × Employment Type * Select Full or [DEMOGRAPHIC_DATA] Employm…" at bounding box center [367, 174] width 734 height 348
click at [552, 165] on input "5.05" at bounding box center [540, 162] width 43 height 15
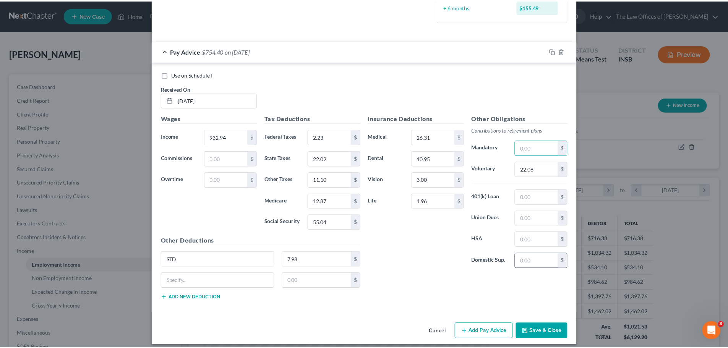
scroll to position [209, 0]
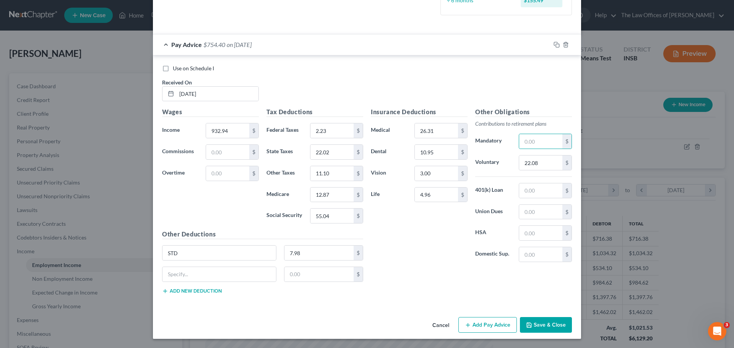
click at [538, 325] on button "Save & Close" at bounding box center [546, 325] width 52 height 16
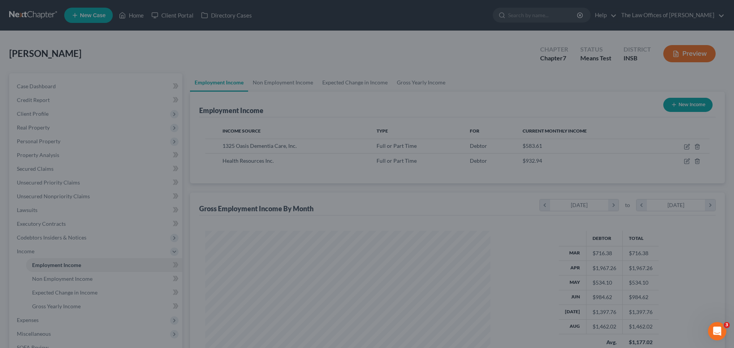
scroll to position [382214, 382056]
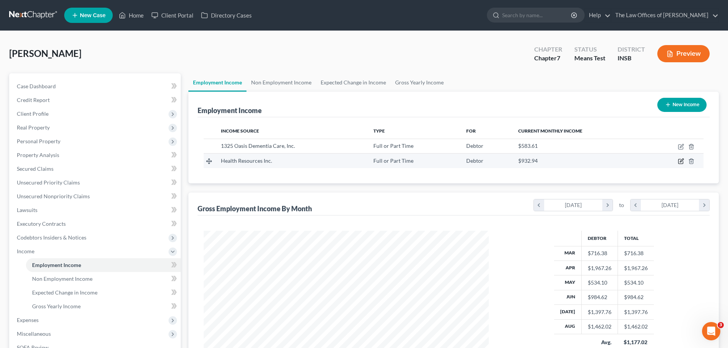
click at [683, 161] on icon "button" at bounding box center [681, 161] width 6 height 6
select select "0"
select select "15"
select select "0"
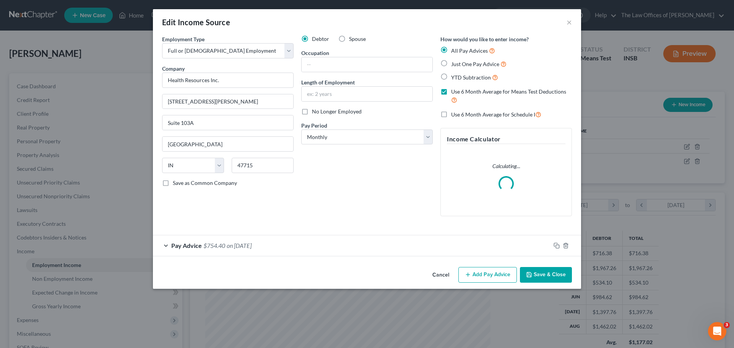
scroll to position [144, 303]
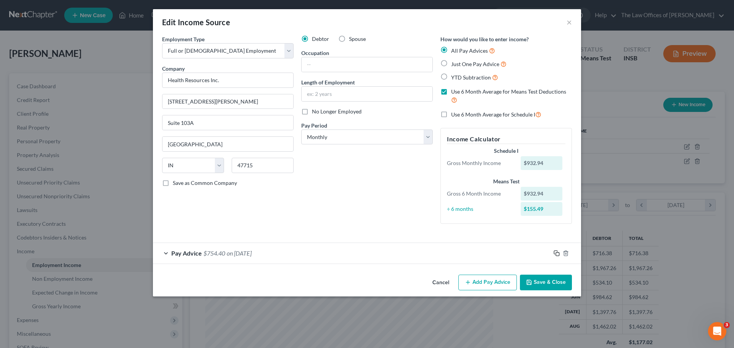
click at [556, 255] on icon "button" at bounding box center [557, 253] width 6 height 6
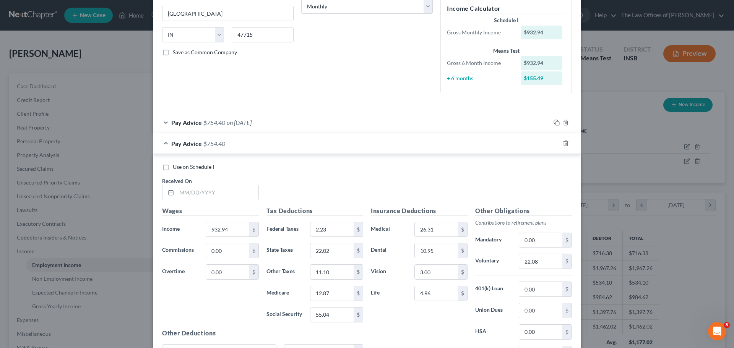
scroll to position [208, 0]
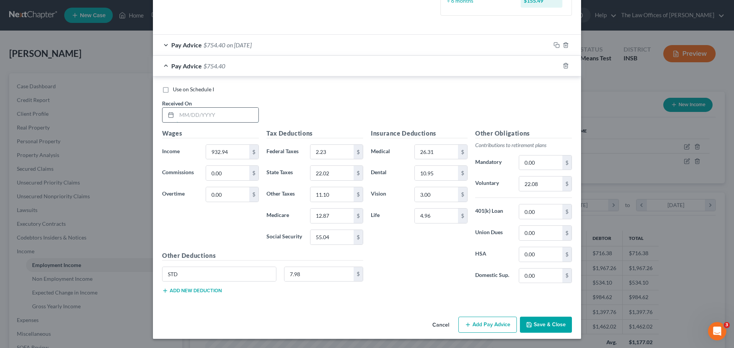
click at [188, 115] on input "text" at bounding box center [218, 115] width 82 height 15
type input "[DATE]"
type input "1,447.05"
type input "54.11"
type input "37.58"
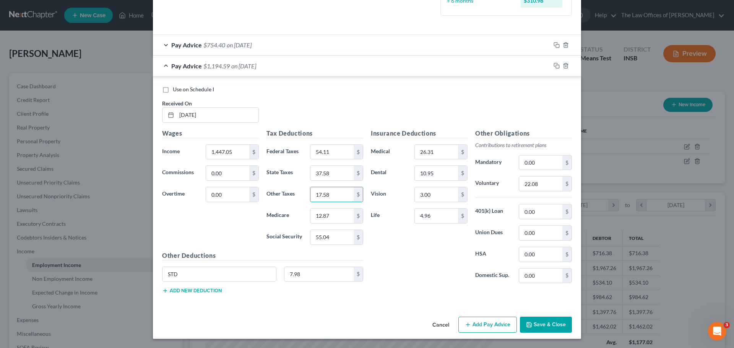
type input "17.58"
type input "20.40"
type input "87.20"
click at [562, 165] on div "$" at bounding box center [566, 163] width 9 height 15
click at [550, 162] on input "0.00" at bounding box center [540, 163] width 43 height 15
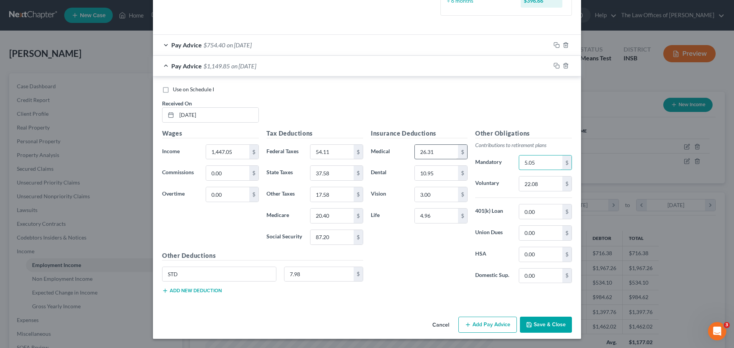
type input "5.05"
click at [443, 148] on input "26.31" at bounding box center [436, 152] width 43 height 15
click at [439, 173] on input "10.95" at bounding box center [436, 173] width 43 height 15
type input "6.25"
click at [529, 163] on input "5.05" at bounding box center [540, 163] width 43 height 15
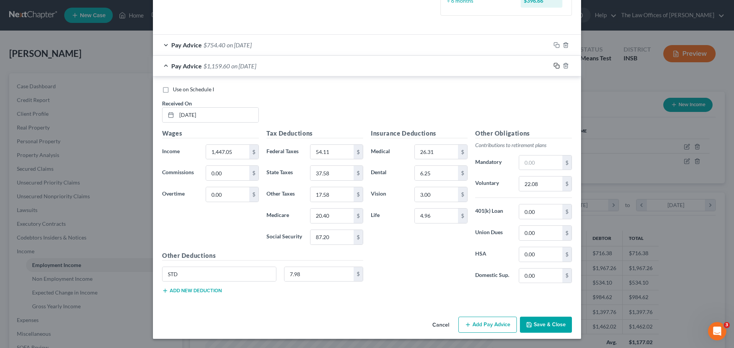
click at [556, 66] on rect "button" at bounding box center [557, 66] width 3 height 3
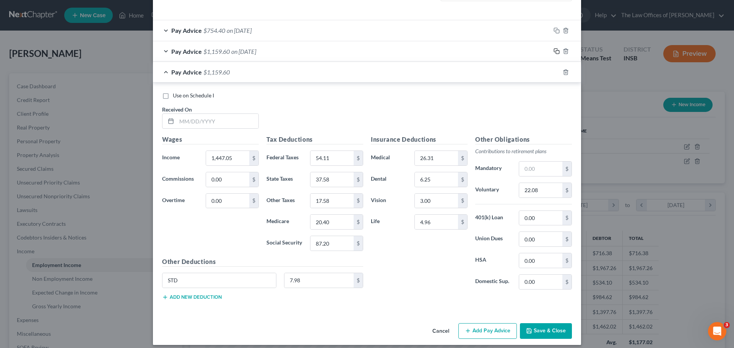
scroll to position [229, 0]
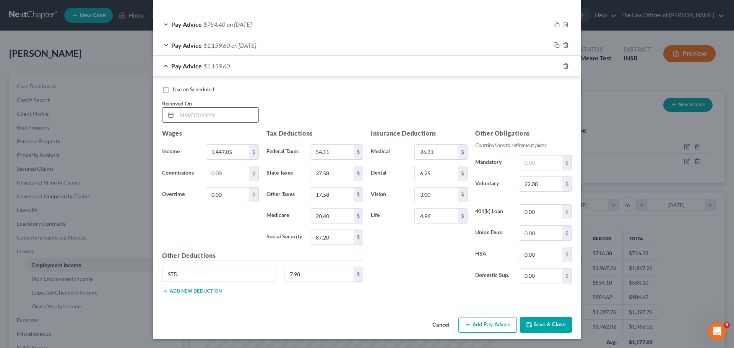
click at [183, 117] on input "text" at bounding box center [218, 115] width 82 height 15
type input "[DATE]"
type input "1,451.14"
type input "47.53"
type input "35.61"
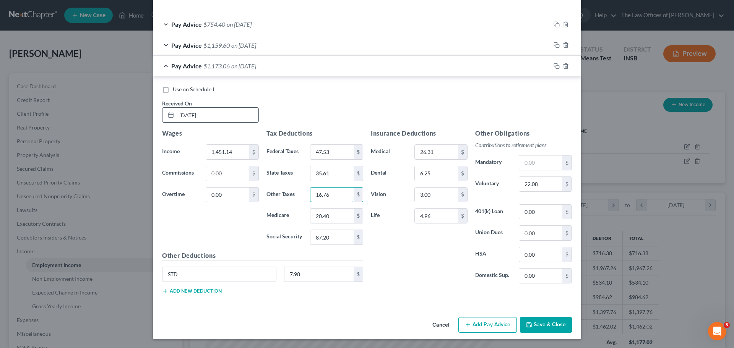
type input "16.76"
type input "19.44"
type input "83.13"
click at [444, 155] on input "26.31" at bounding box center [436, 152] width 43 height 15
type input "91.02"
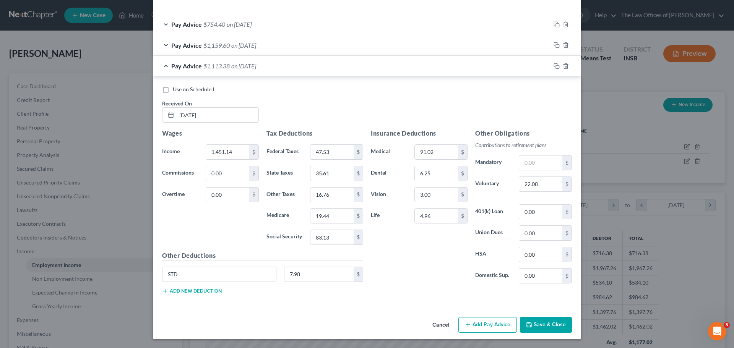
click at [214, 294] on button "Add new deduction" at bounding box center [192, 291] width 60 height 6
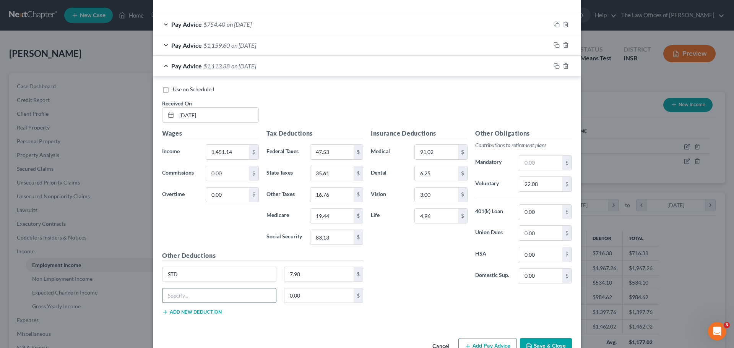
click at [214, 294] on input "text" at bounding box center [220, 296] width 114 height 15
type input "LTD"
type input "5.21"
click at [542, 162] on input "text" at bounding box center [540, 163] width 43 height 15
type input "5.05"
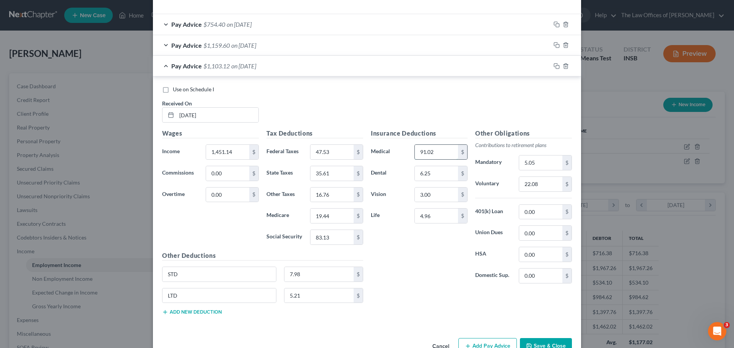
click at [437, 152] on input "91.02" at bounding box center [436, 152] width 43 height 15
click at [439, 175] on input "6.25" at bounding box center [436, 173] width 43 height 15
click at [445, 217] on input "4.96" at bounding box center [436, 216] width 43 height 15
click at [540, 158] on input "5.05" at bounding box center [540, 163] width 43 height 15
click at [554, 67] on icon "button" at bounding box center [557, 66] width 6 height 6
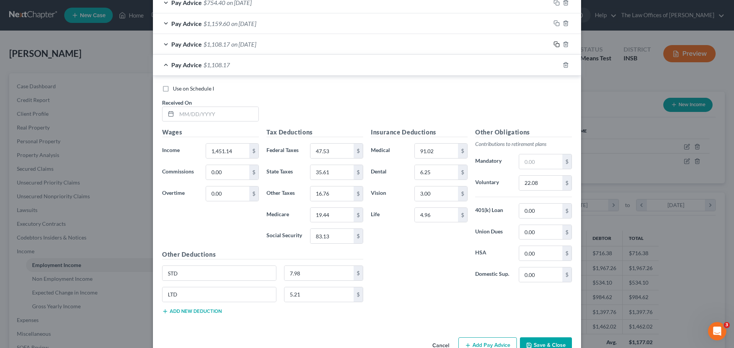
scroll to position [271, 0]
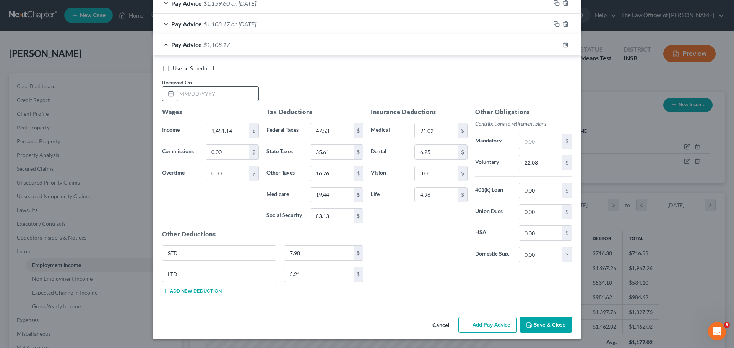
click at [177, 92] on input "text" at bounding box center [218, 94] width 82 height 15
type input "[DATE]"
type input "1,440.00"
type input "45.38"
type input "34.96"
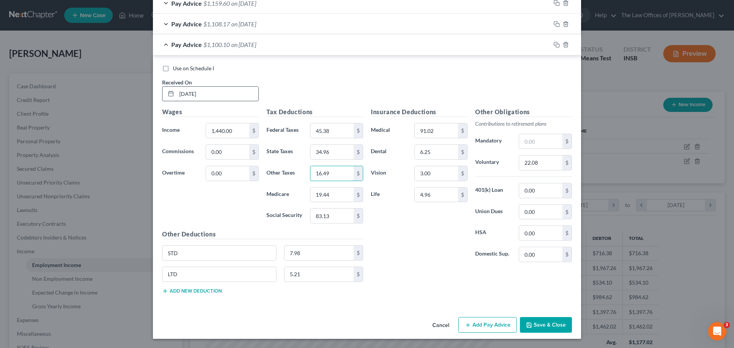
type input "16.49"
type input "19.12"
type input "81.78"
click at [317, 278] on input "5.21" at bounding box center [319, 274] width 70 height 15
type input "15.63"
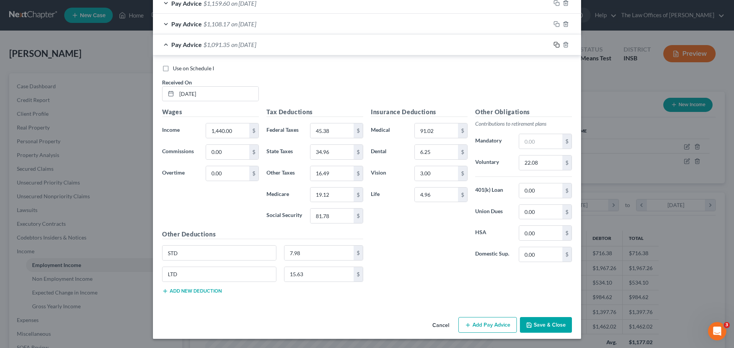
drag, startPoint x: 553, startPoint y: 44, endPoint x: 479, endPoint y: 99, distance: 92.3
click at [554, 44] on icon "button" at bounding box center [557, 45] width 6 height 6
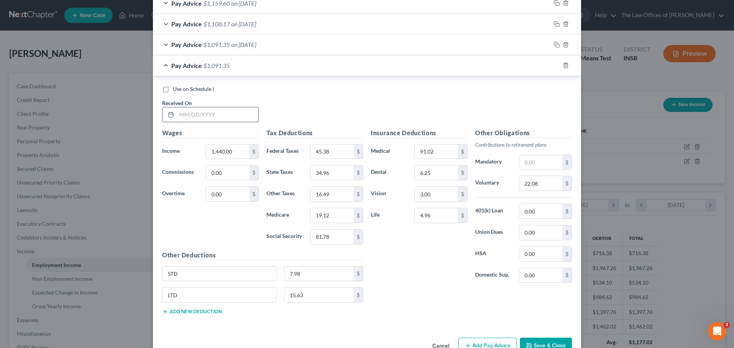
click at [185, 114] on input "text" at bounding box center [218, 114] width 82 height 15
type input "[DATE]"
click at [335, 158] on input "45.38" at bounding box center [331, 152] width 43 height 15
type input "46.42"
type input "35.27"
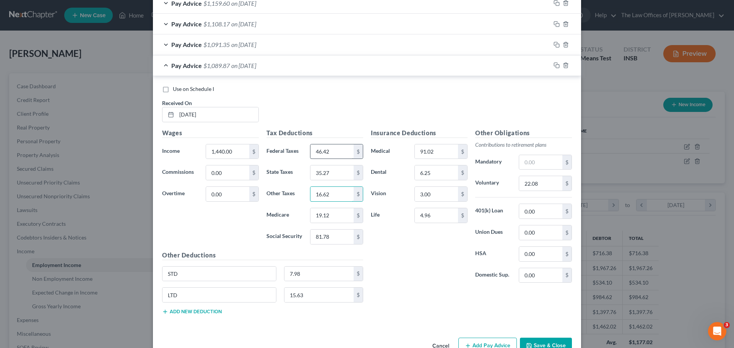
type input "16.62"
type input "19.28"
type input "82.44"
click at [442, 146] on input "91.02" at bounding box center [436, 152] width 43 height 15
click at [447, 172] on input "6.25" at bounding box center [436, 173] width 43 height 15
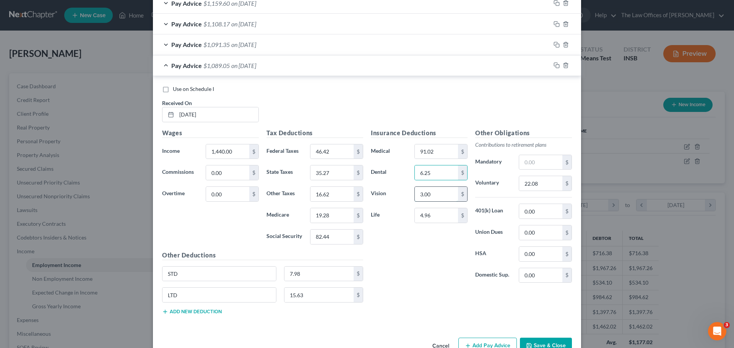
click at [449, 192] on input "3.00" at bounding box center [436, 194] width 43 height 15
click at [446, 215] on input "4.96" at bounding box center [436, 215] width 43 height 15
click at [317, 294] on input "15.63" at bounding box center [319, 295] width 70 height 15
type input "5.21"
drag, startPoint x: 554, startPoint y: 66, endPoint x: 542, endPoint y: 65, distance: 11.9
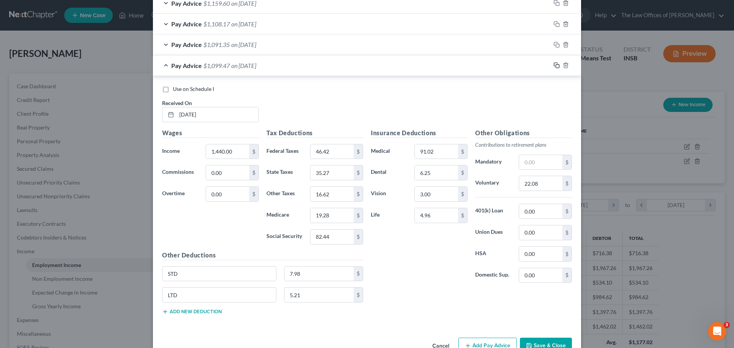
click at [554, 66] on icon "button" at bounding box center [557, 65] width 6 height 6
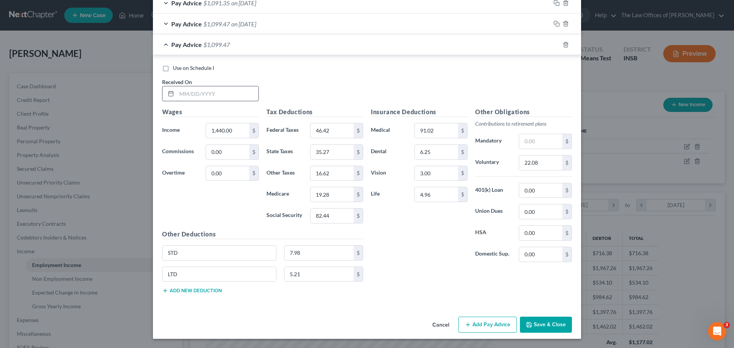
click at [177, 93] on input "text" at bounding box center [218, 93] width 82 height 15
drag, startPoint x: 555, startPoint y: 44, endPoint x: 380, endPoint y: 80, distance: 178.4
click at [555, 44] on icon "button" at bounding box center [557, 45] width 6 height 6
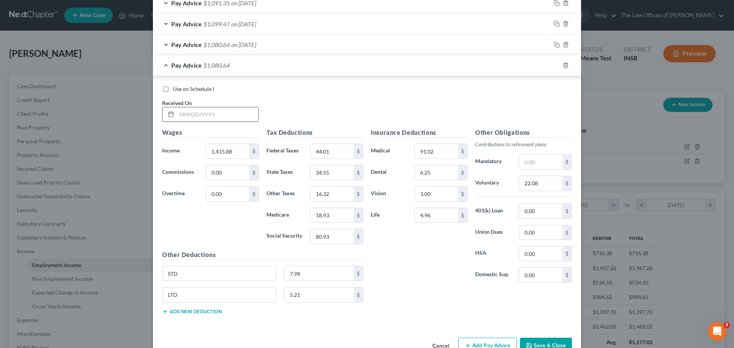
click at [186, 117] on input "text" at bounding box center [218, 114] width 82 height 15
click at [541, 185] on input "22.08" at bounding box center [540, 183] width 43 height 15
click at [556, 66] on rect "button" at bounding box center [557, 66] width 3 height 3
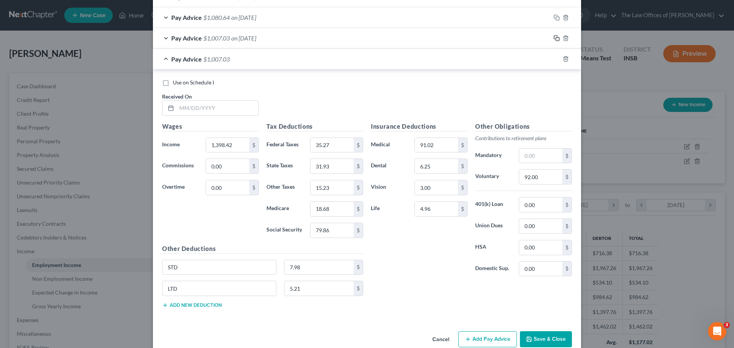
scroll to position [354, 0]
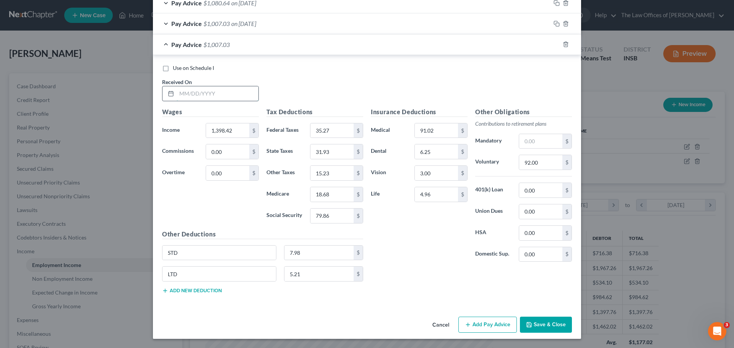
click at [177, 92] on input "text" at bounding box center [218, 93] width 82 height 15
click at [543, 164] on input "92.00" at bounding box center [540, 162] width 43 height 15
click at [554, 46] on icon "button" at bounding box center [557, 44] width 6 height 6
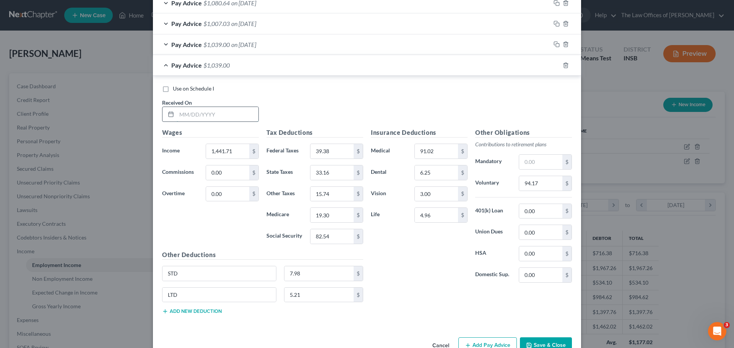
click at [184, 112] on input "text" at bounding box center [218, 114] width 82 height 15
click at [537, 187] on input "94.17" at bounding box center [540, 183] width 43 height 15
click at [554, 66] on icon "button" at bounding box center [555, 64] width 3 height 3
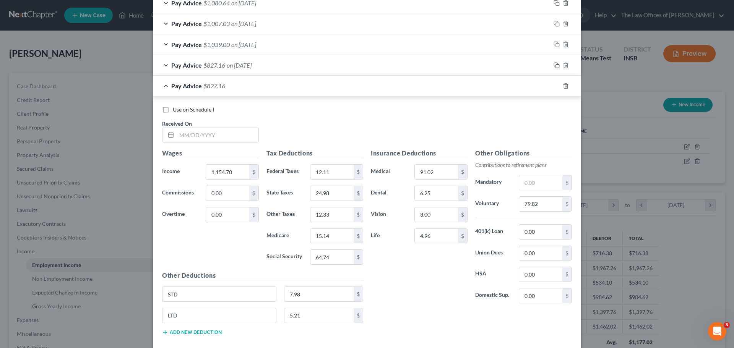
scroll to position [396, 0]
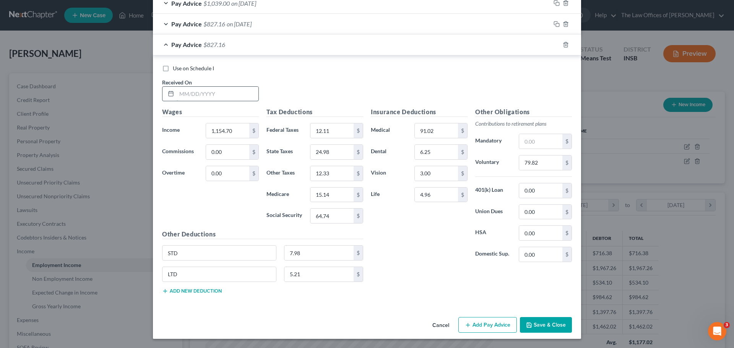
click at [179, 94] on input "text" at bounding box center [218, 94] width 82 height 15
click at [340, 131] on input "12.11" at bounding box center [331, 131] width 43 height 15
click at [532, 163] on input "79.82" at bounding box center [540, 163] width 43 height 15
click at [538, 163] on input "79.82" at bounding box center [540, 163] width 43 height 15
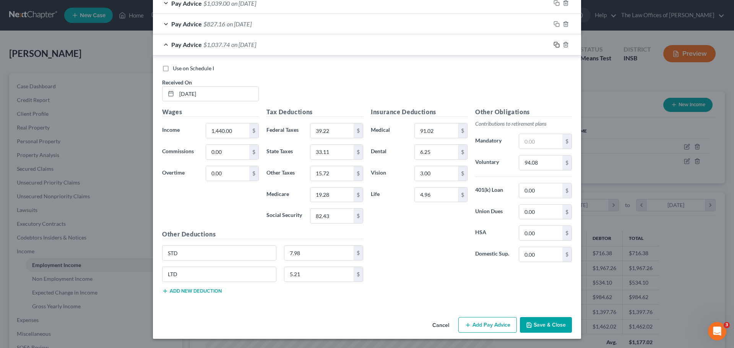
click at [555, 44] on icon "button" at bounding box center [557, 45] width 6 height 6
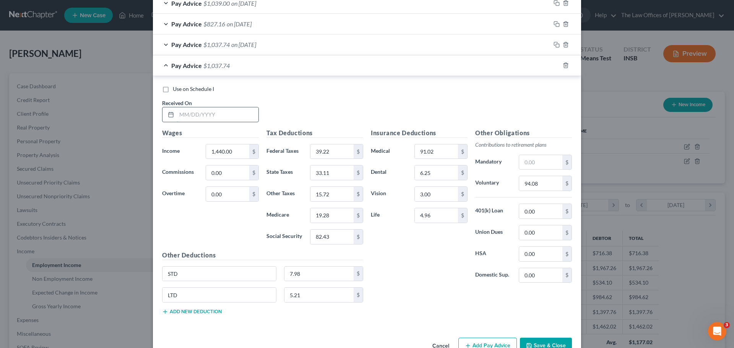
click at [184, 115] on input "text" at bounding box center [218, 114] width 82 height 15
click at [548, 184] on input "94.08" at bounding box center [540, 183] width 43 height 15
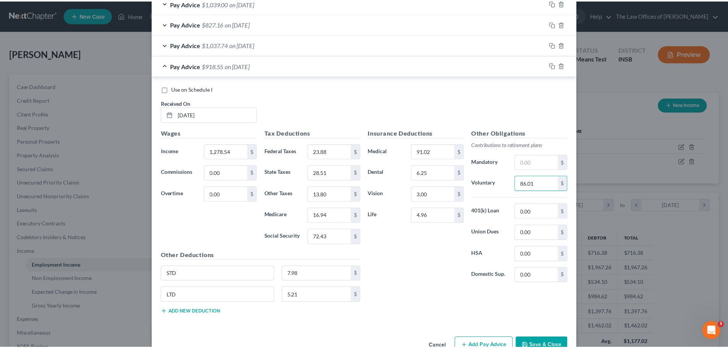
scroll to position [417, 0]
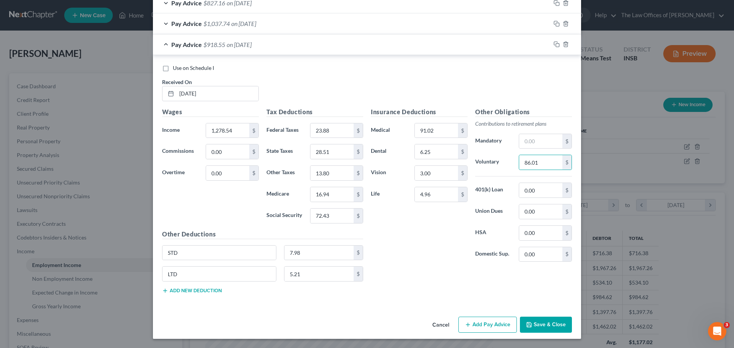
click at [547, 320] on button "Save & Close" at bounding box center [546, 325] width 52 height 16
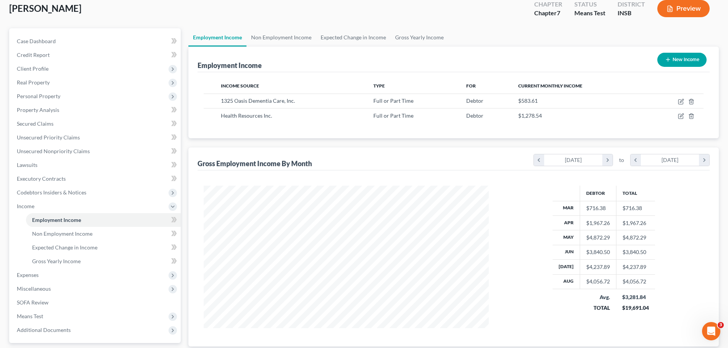
scroll to position [0, 0]
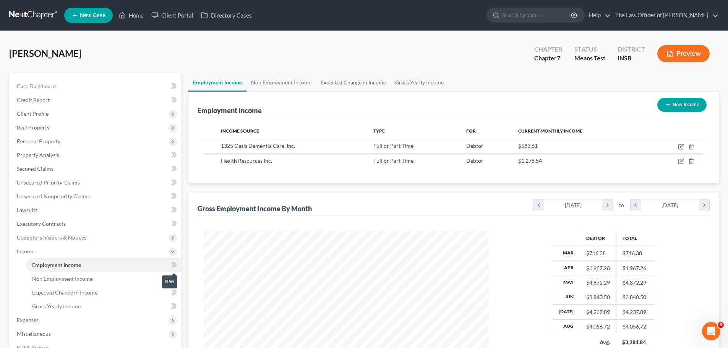
click at [176, 266] on icon at bounding box center [175, 264] width 3 height 5
